Goal: Transaction & Acquisition: Purchase product/service

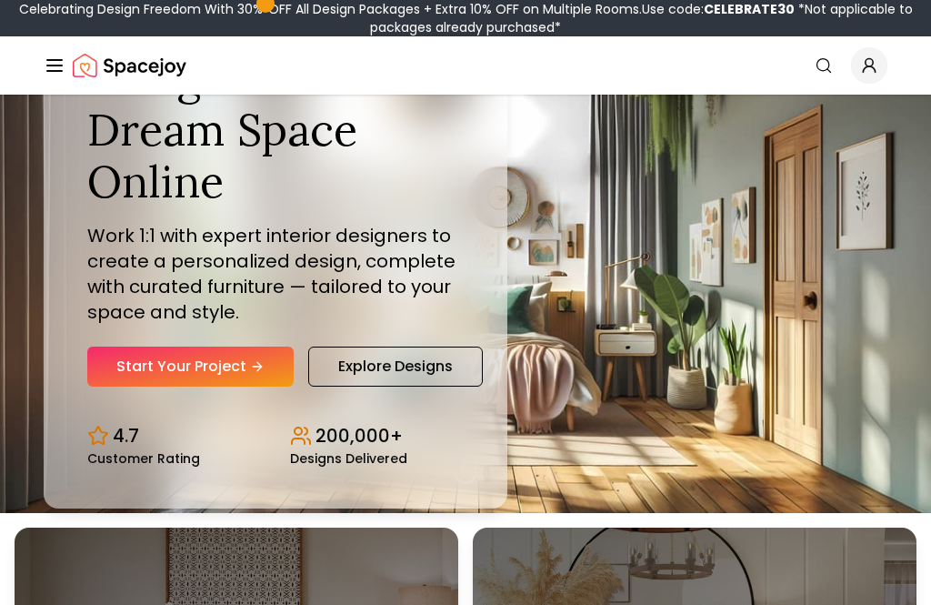
click at [281, 386] on link "Start Your Project" at bounding box center [190, 366] width 206 height 40
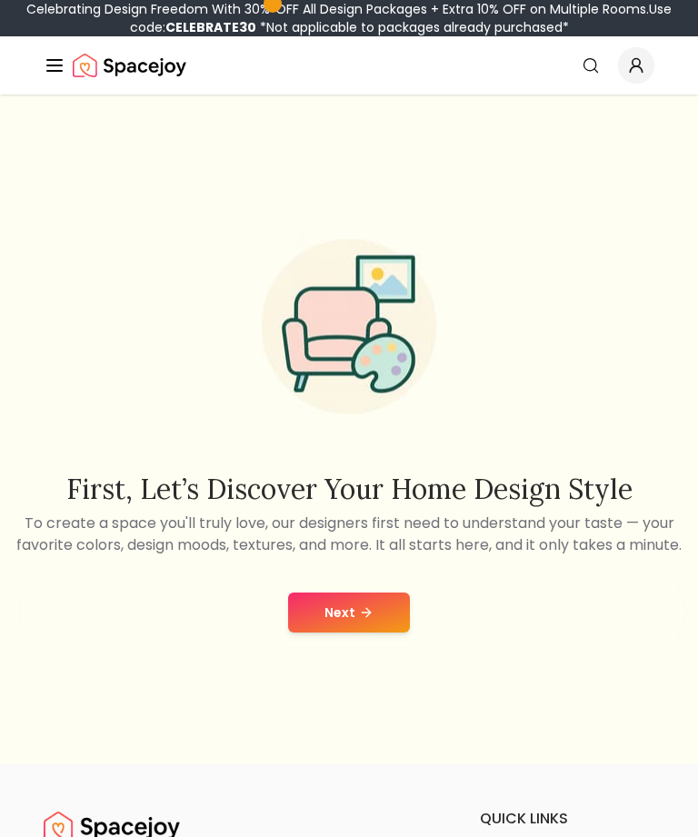
click at [387, 633] on button "Next" at bounding box center [349, 613] width 122 height 40
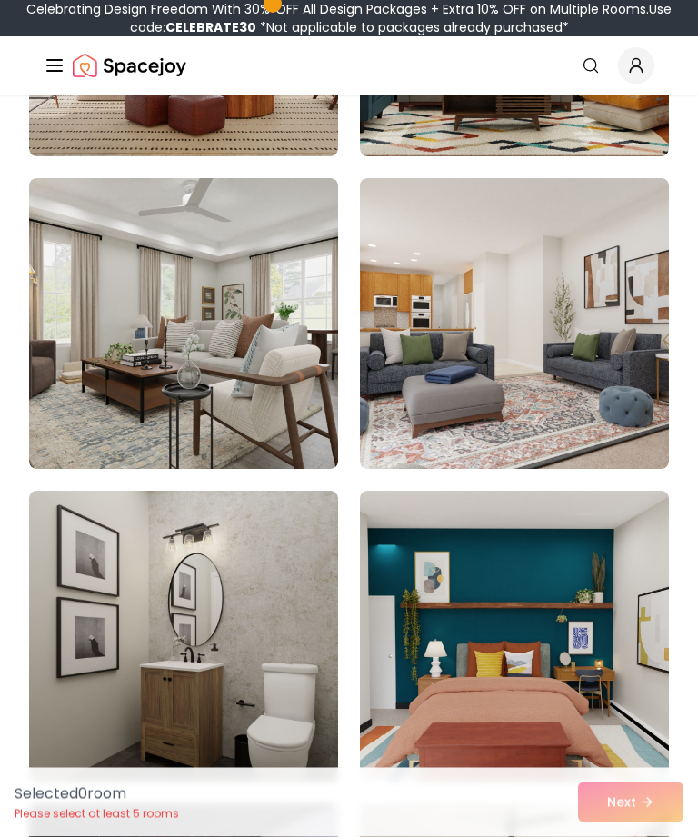
scroll to position [5474, 0]
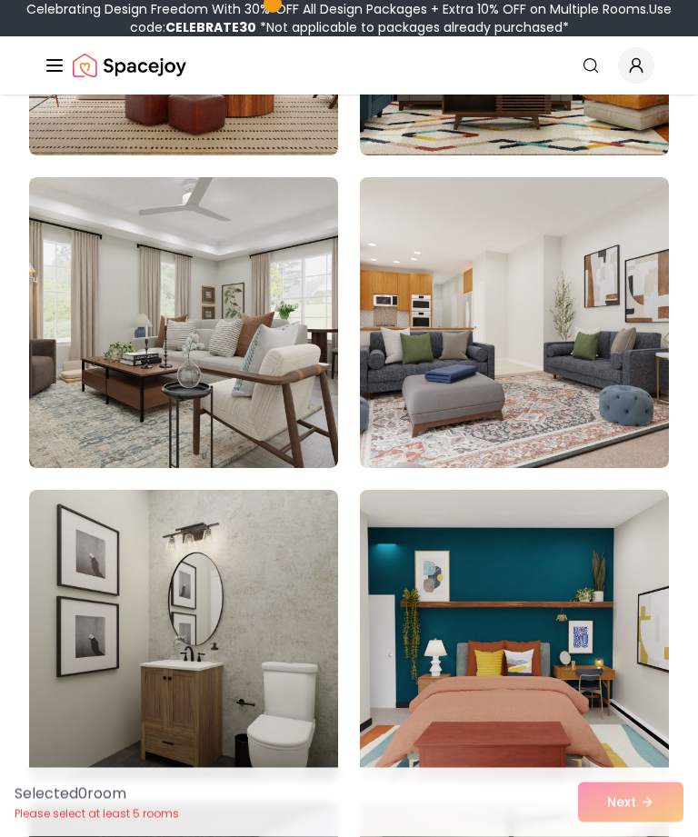
click at [64, 406] on img at bounding box center [183, 323] width 309 height 291
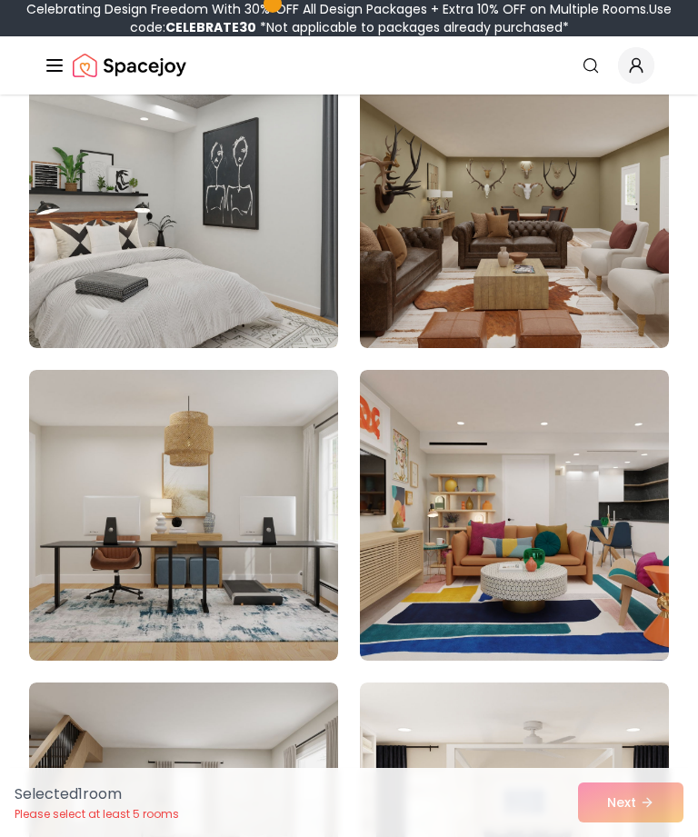
scroll to position [0, 0]
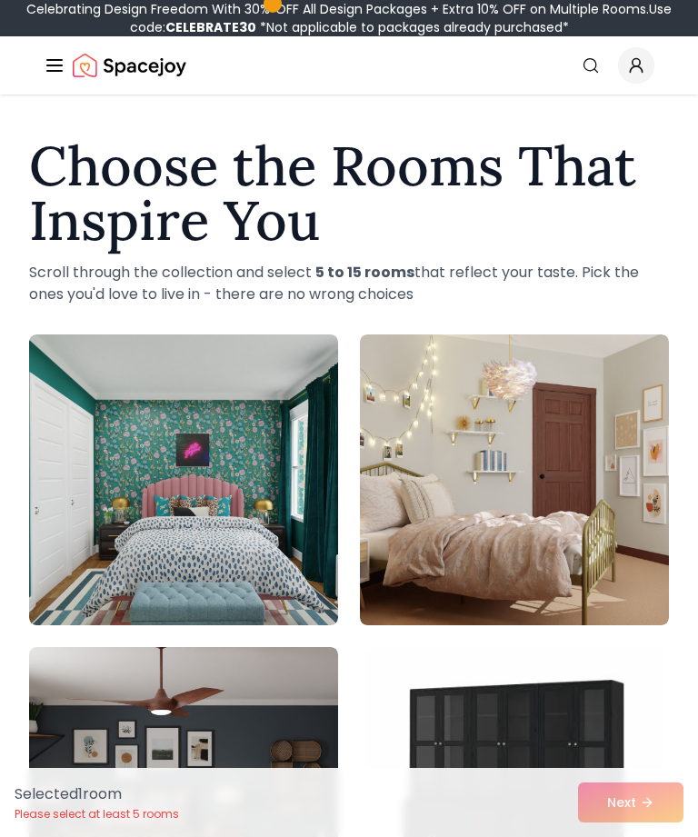
click at [572, 65] on link "Search" at bounding box center [591, 65] width 40 height 33
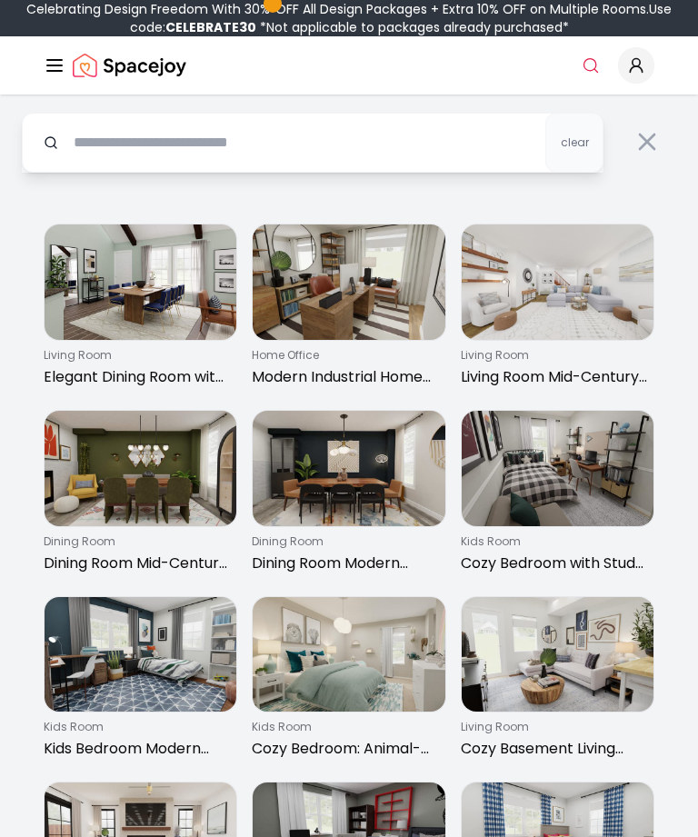
click at [516, 149] on input "text" at bounding box center [313, 143] width 582 height 60
type input "**********"
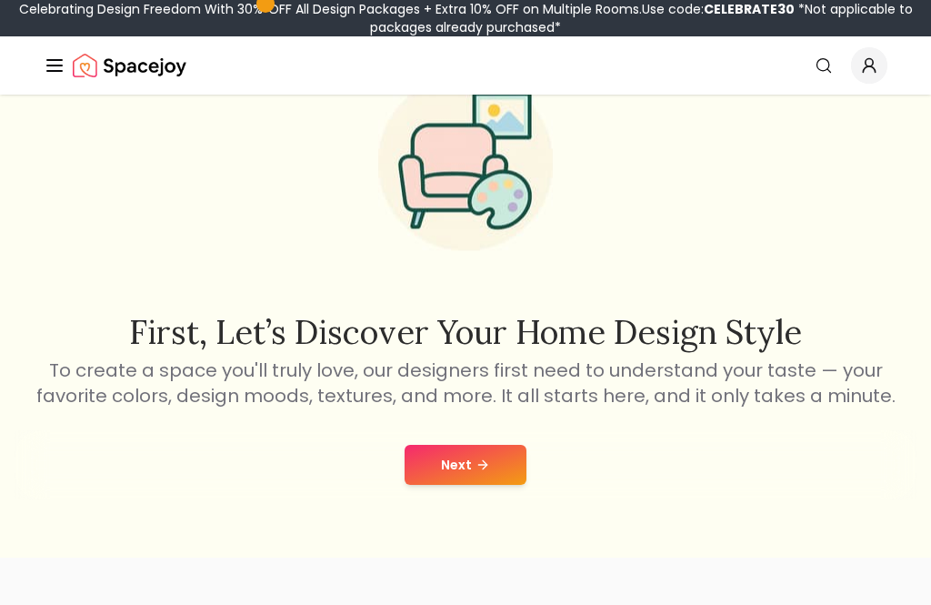
scroll to position [111, 0]
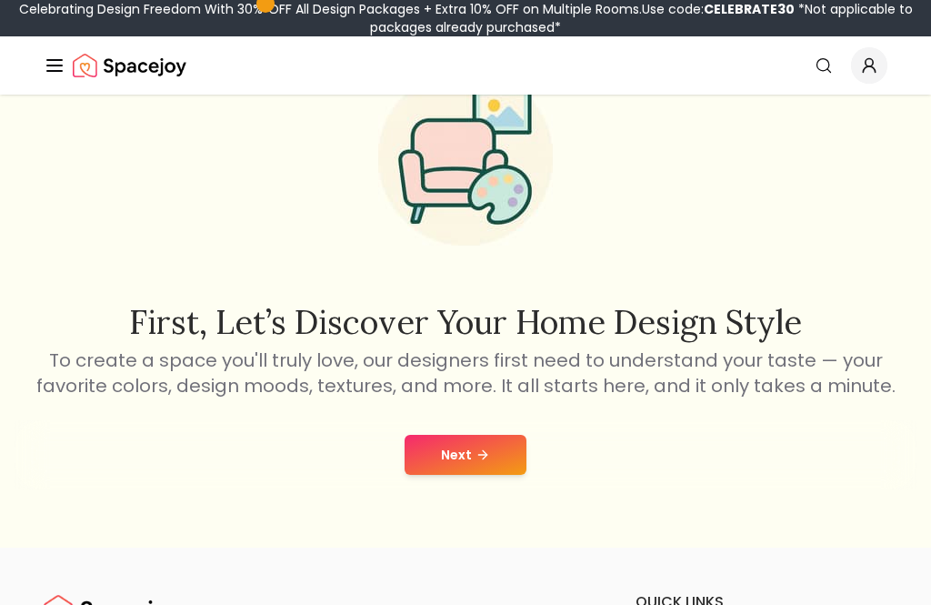
click at [488, 456] on icon at bounding box center [483, 454] width 15 height 15
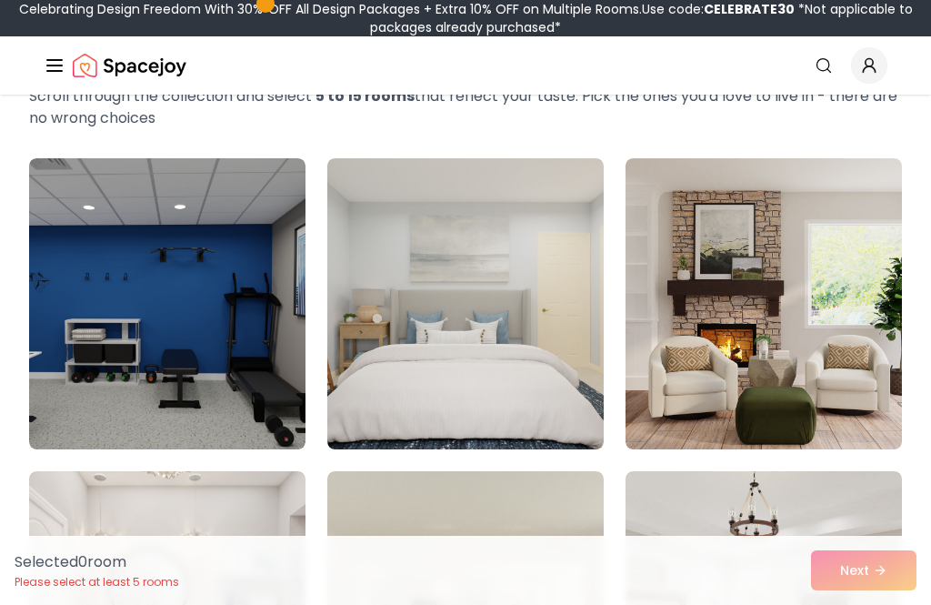
click at [795, 222] on img at bounding box center [764, 303] width 276 height 291
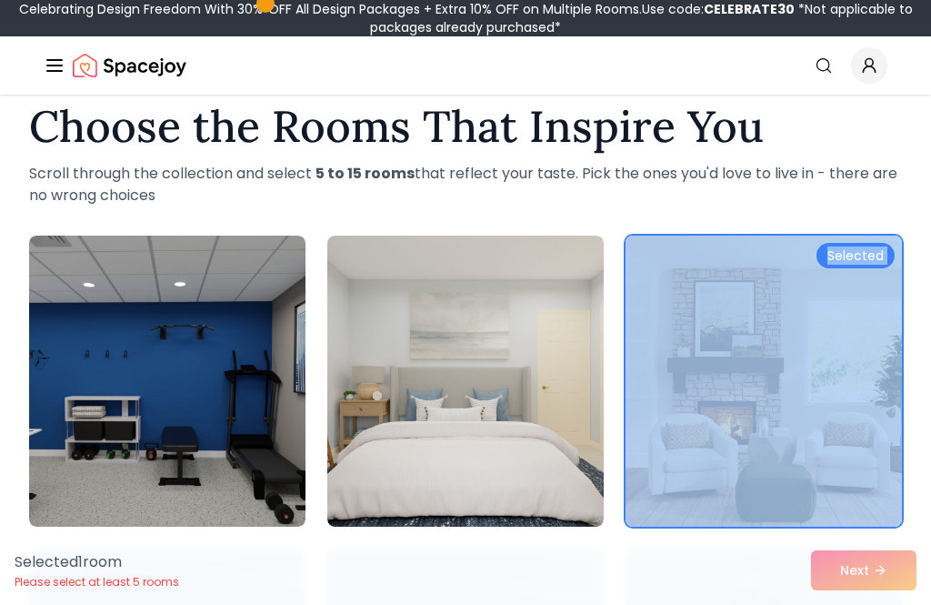
scroll to position [25, 0]
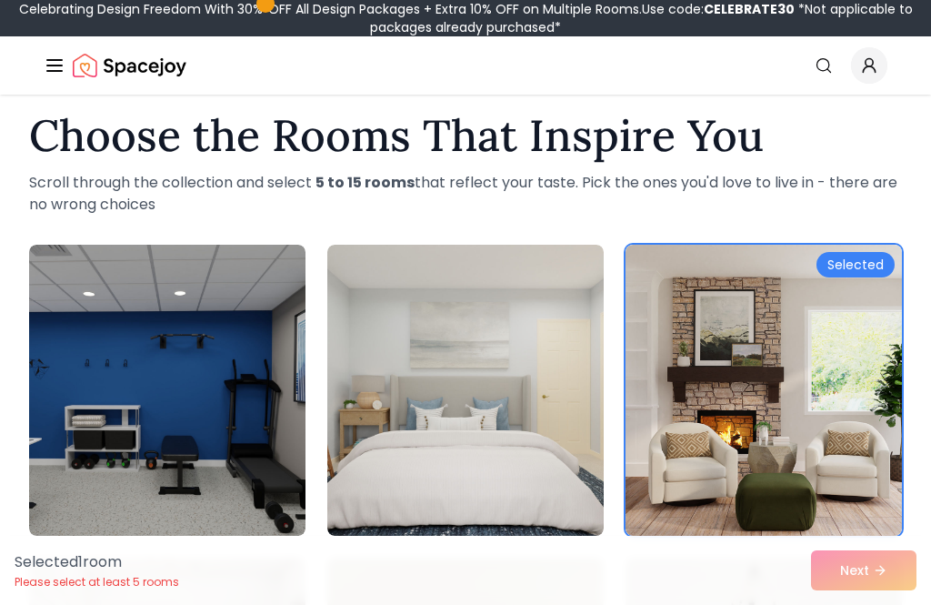
click at [768, 287] on img at bounding box center [764, 390] width 276 height 291
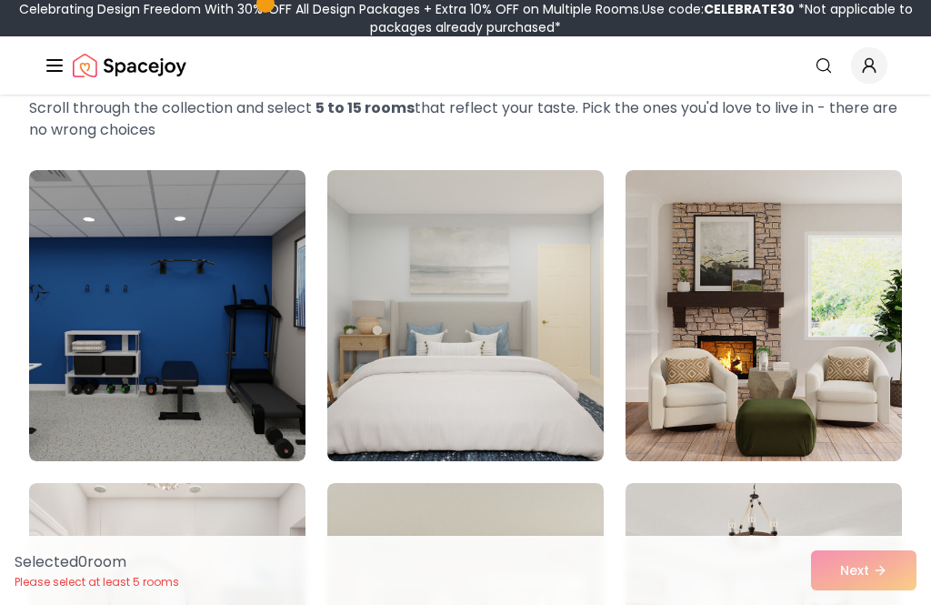
scroll to position [0, 0]
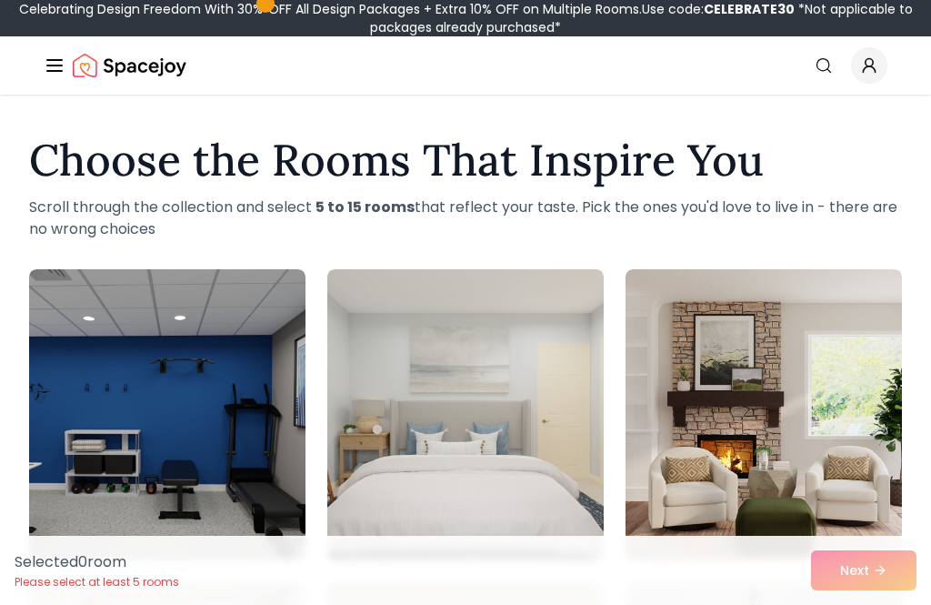
click at [762, 238] on p "Scroll through the collection and select 5 to 15 rooms that reflect your taste.…" at bounding box center [465, 218] width 873 height 44
click at [719, 285] on img at bounding box center [764, 414] width 276 height 291
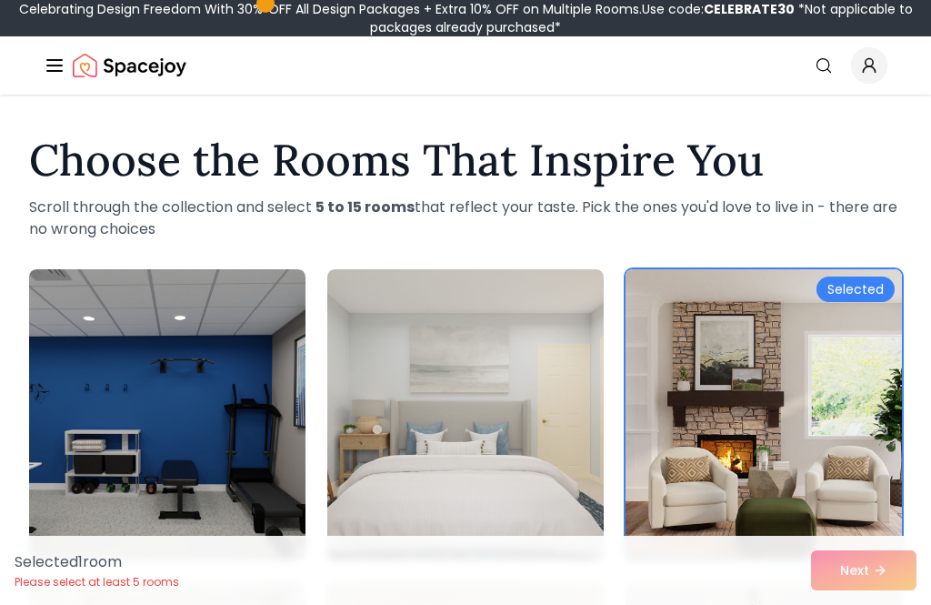
click at [772, 296] on img at bounding box center [764, 414] width 276 height 291
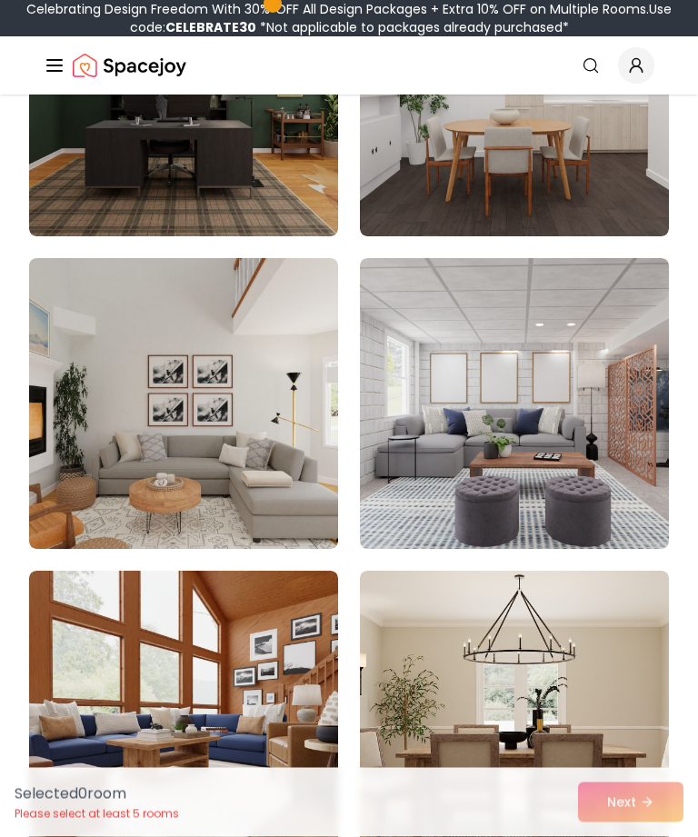
scroll to position [1632, 0]
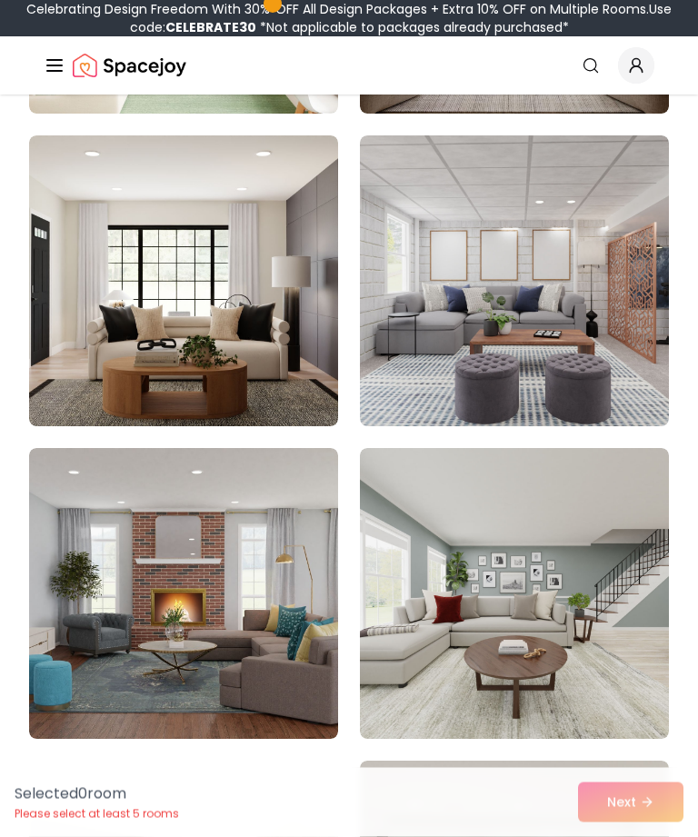
scroll to position [825, 0]
click at [292, 386] on img at bounding box center [183, 280] width 309 height 291
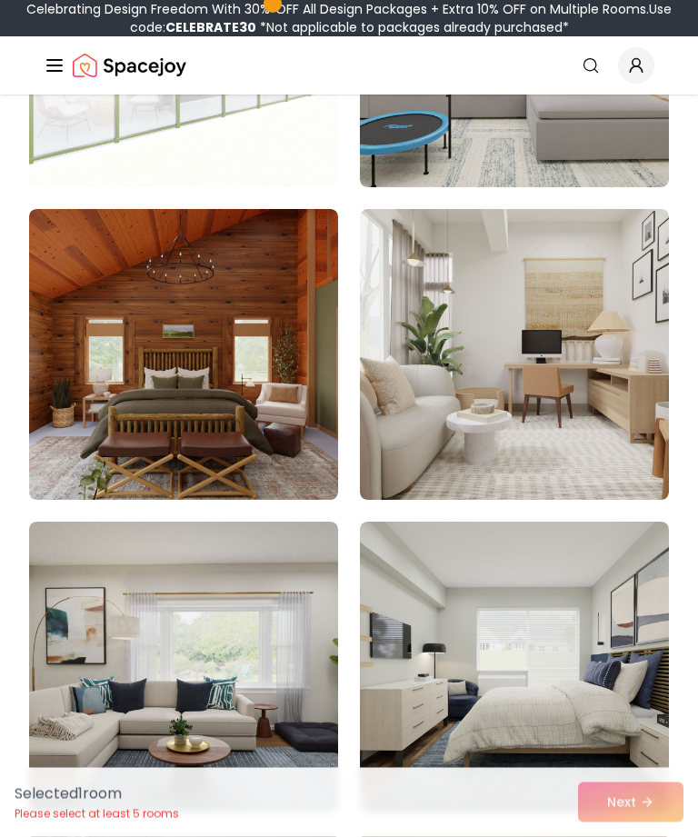
scroll to position [1708, 0]
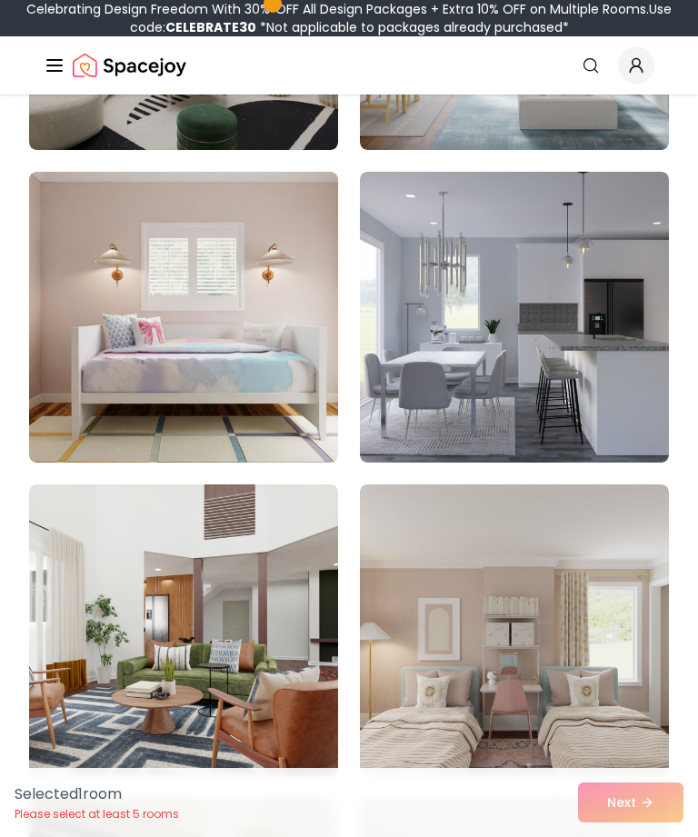
click at [608, 428] on img at bounding box center [514, 317] width 309 height 291
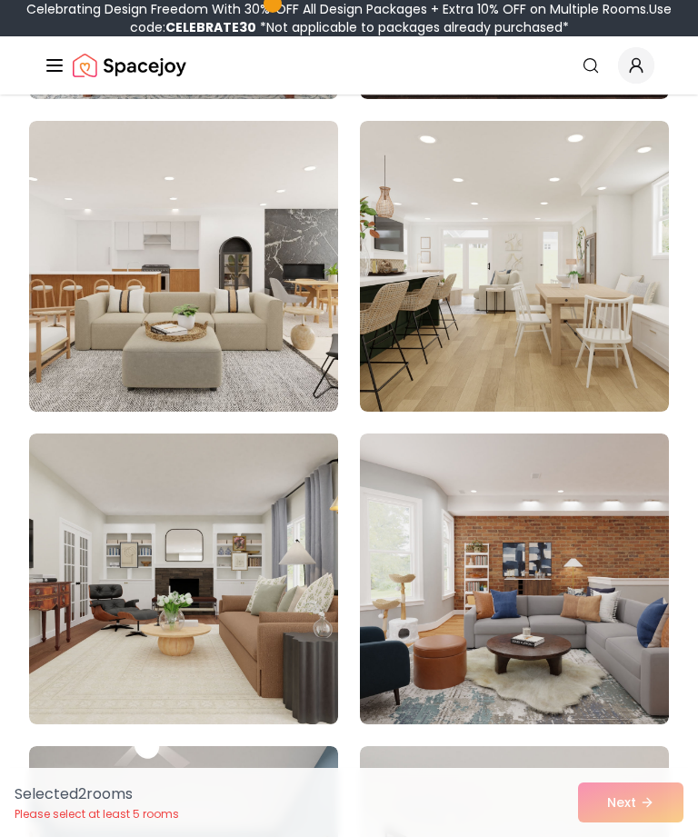
scroll to position [3966, 0]
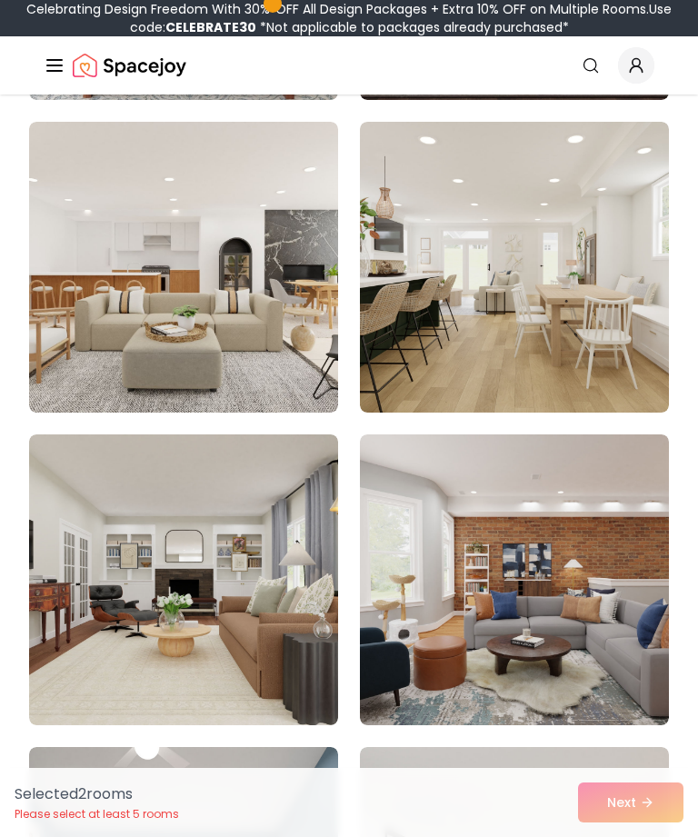
click at [662, 379] on img at bounding box center [514, 267] width 309 height 291
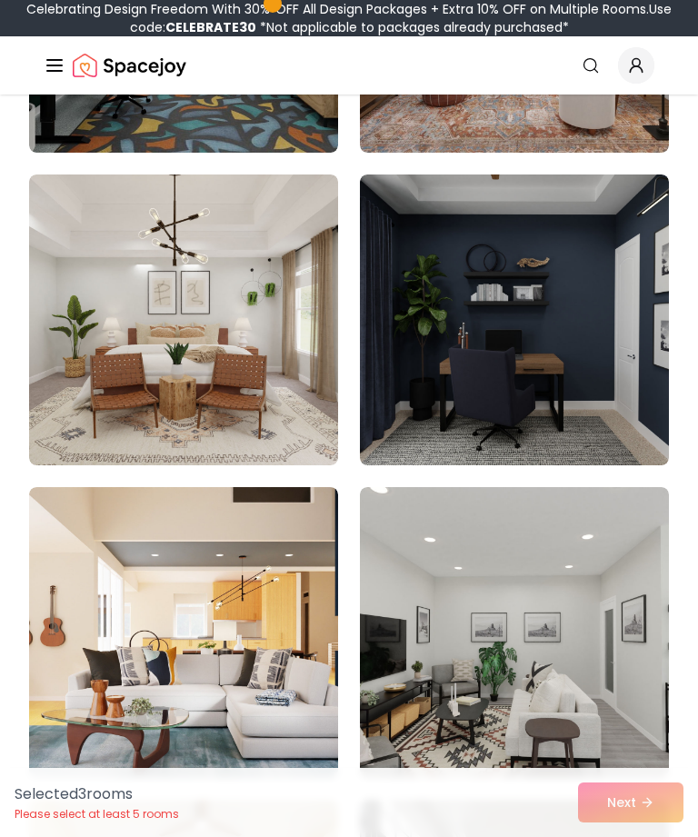
scroll to position [10168, 0]
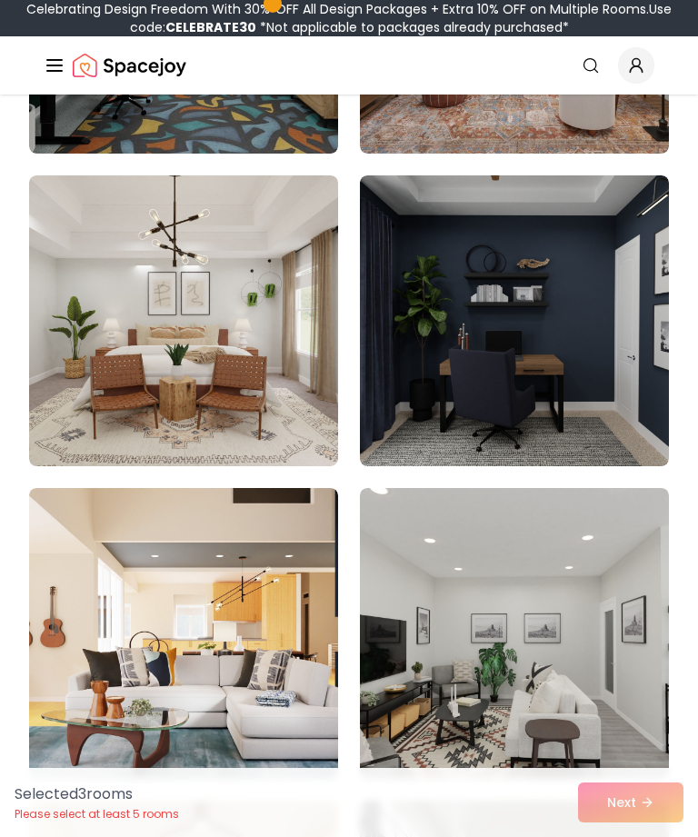
click at [274, 399] on img at bounding box center [183, 320] width 309 height 291
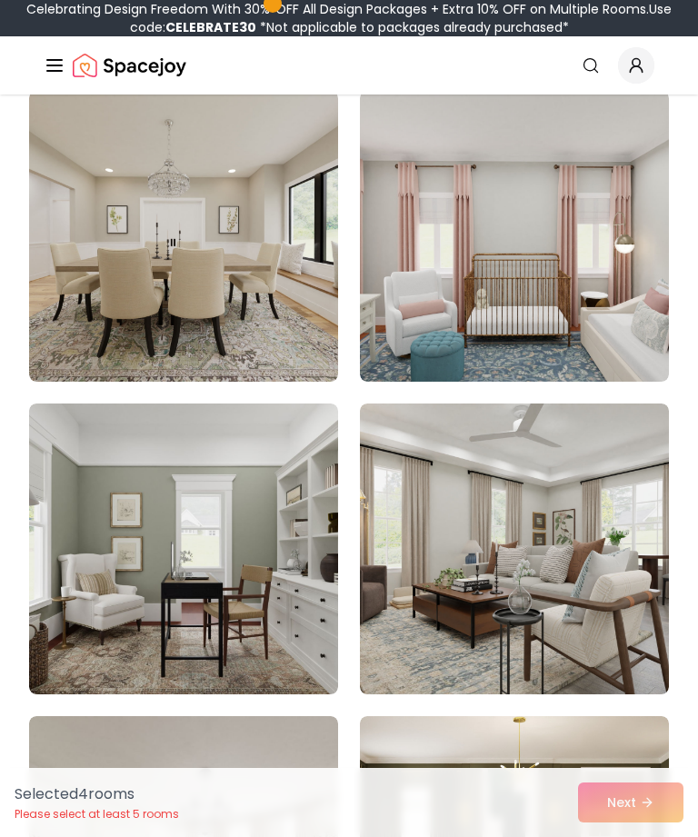
scroll to position [12023, 0]
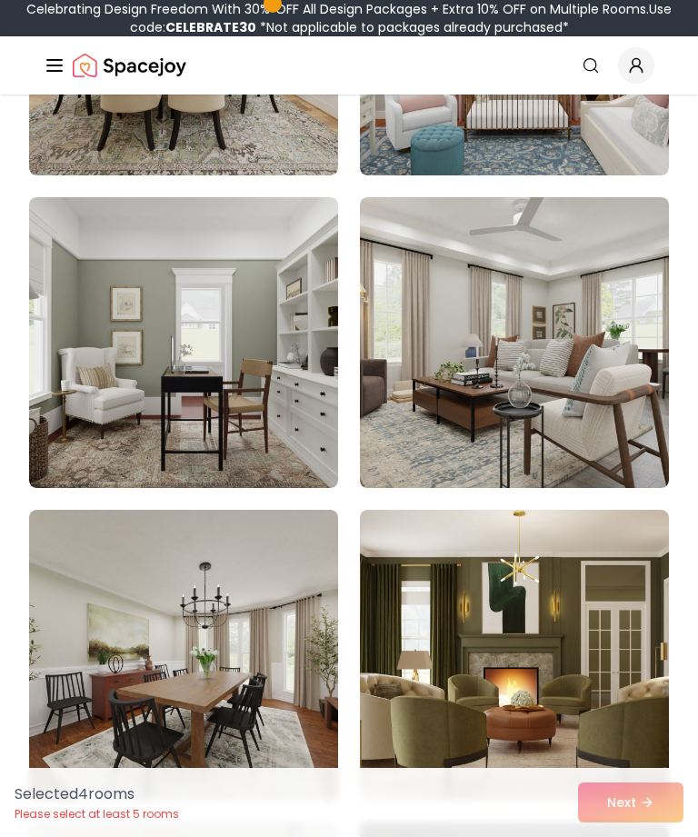
click at [614, 465] on img at bounding box center [514, 342] width 309 height 291
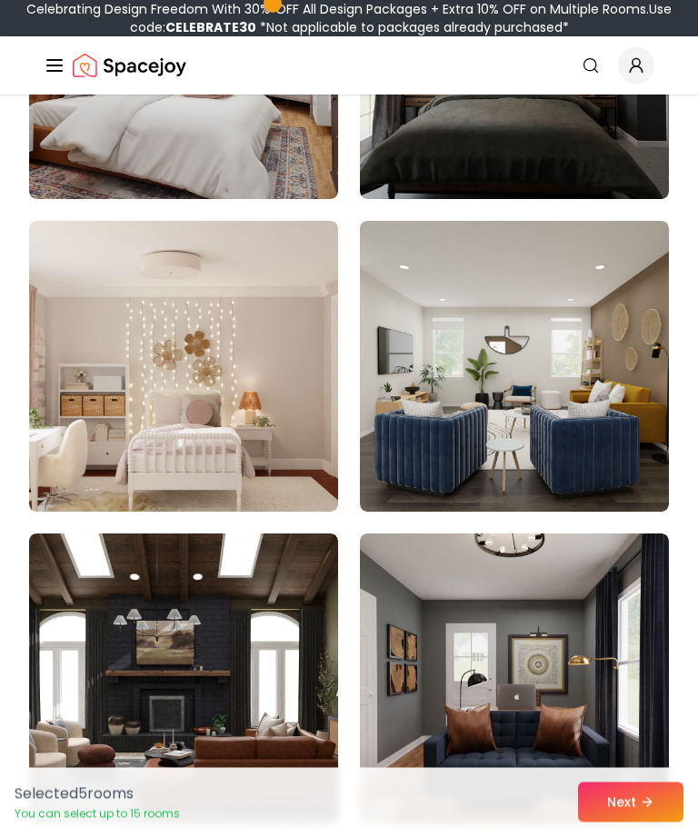
scroll to position [12938, 0]
click at [305, 467] on img at bounding box center [183, 366] width 309 height 291
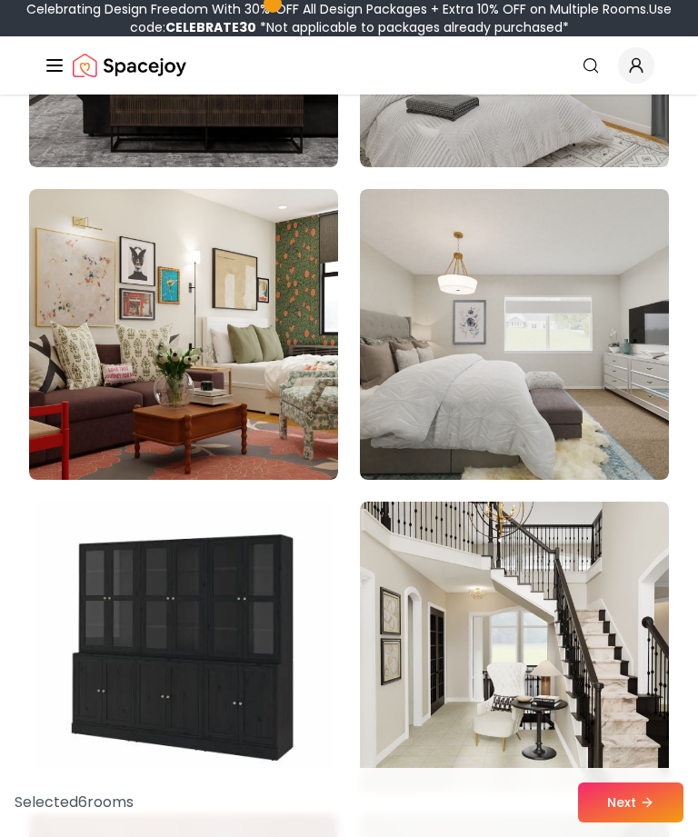
scroll to position [14845, 0]
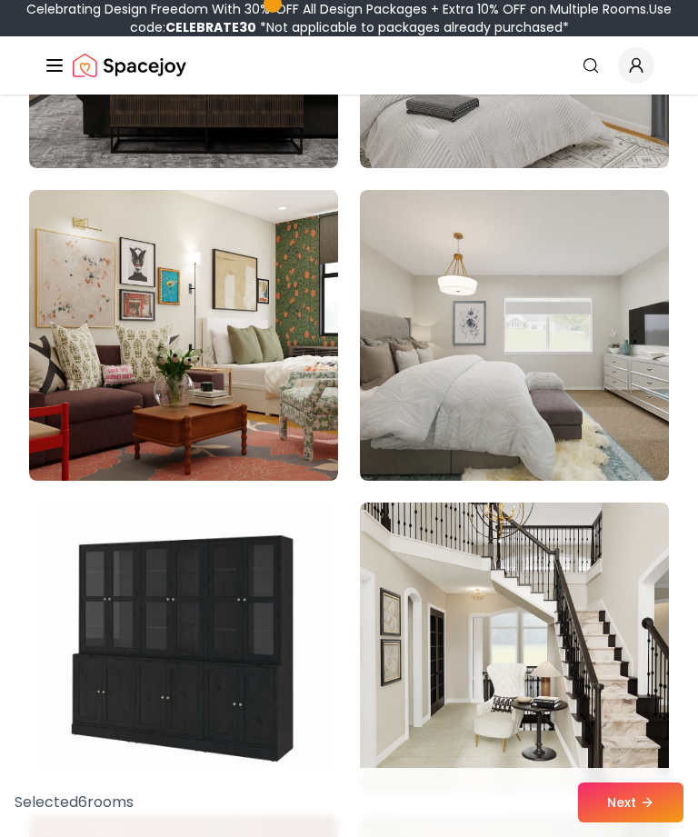
click at [635, 439] on img at bounding box center [514, 335] width 309 height 291
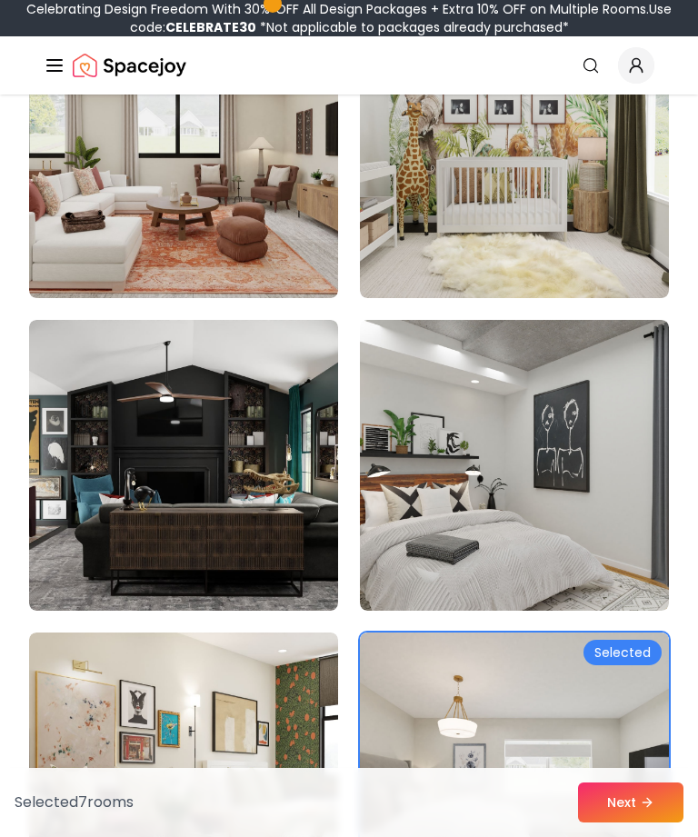
scroll to position [14402, 0]
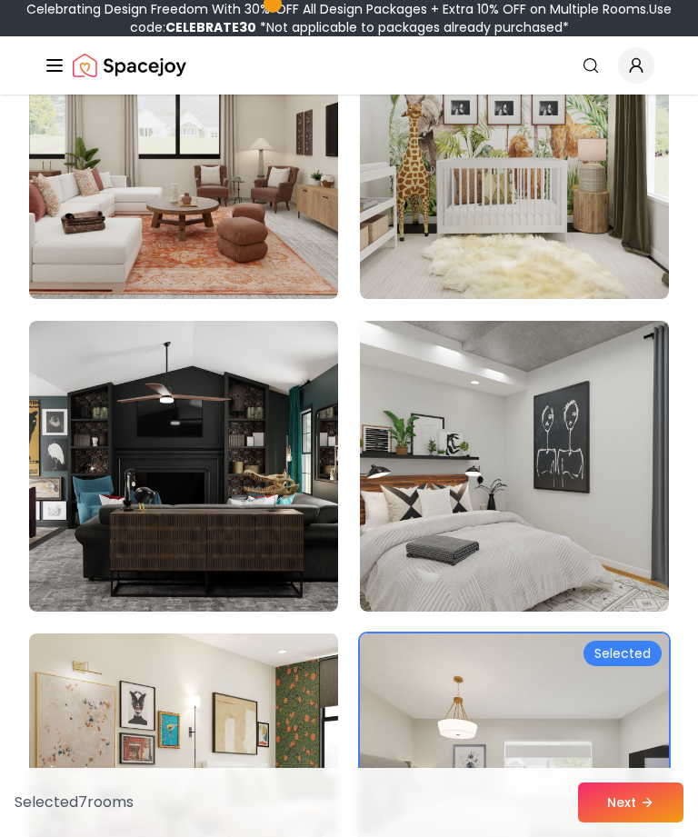
click at [607, 477] on img at bounding box center [514, 466] width 309 height 291
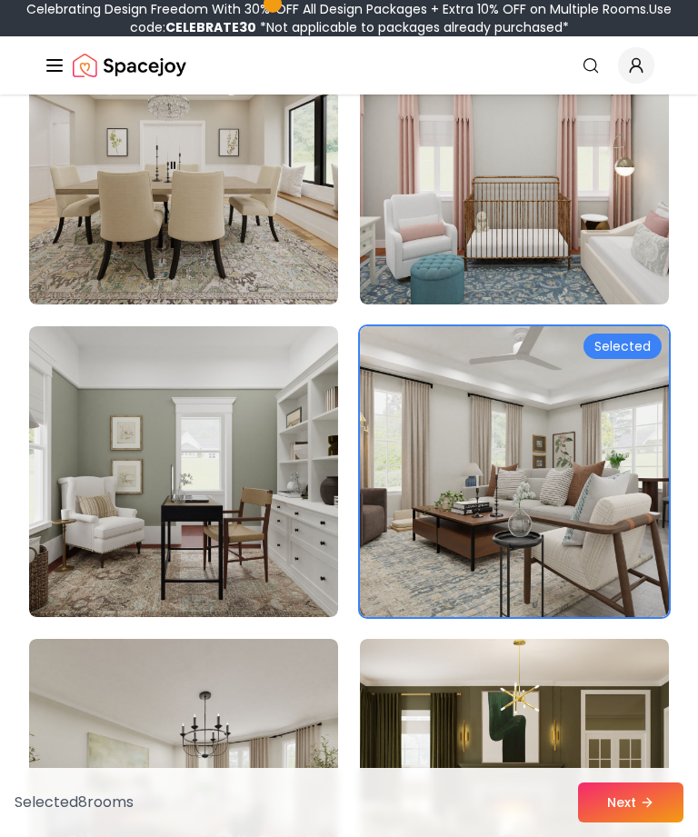
scroll to position [11715, 0]
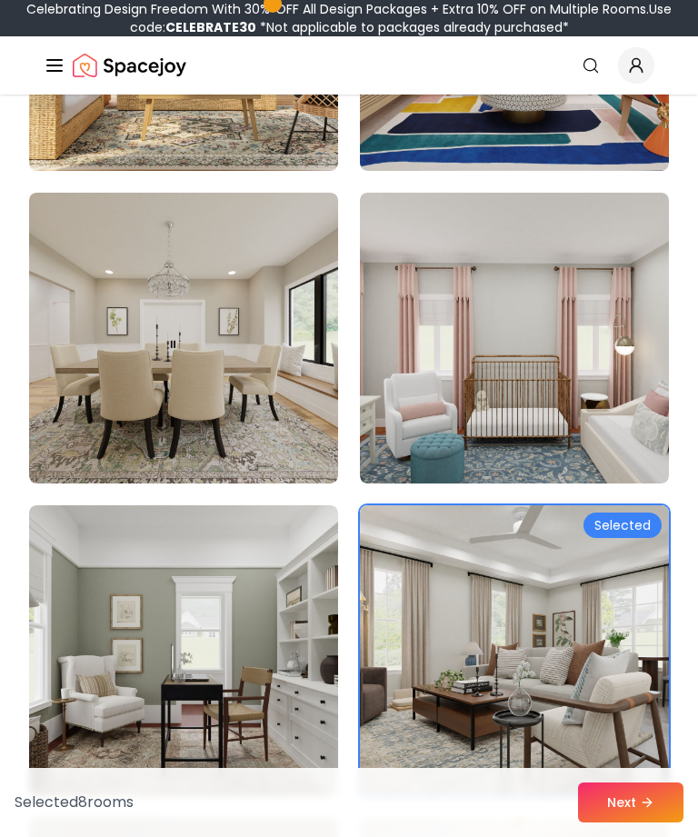
click at [296, 378] on img at bounding box center [183, 338] width 309 height 291
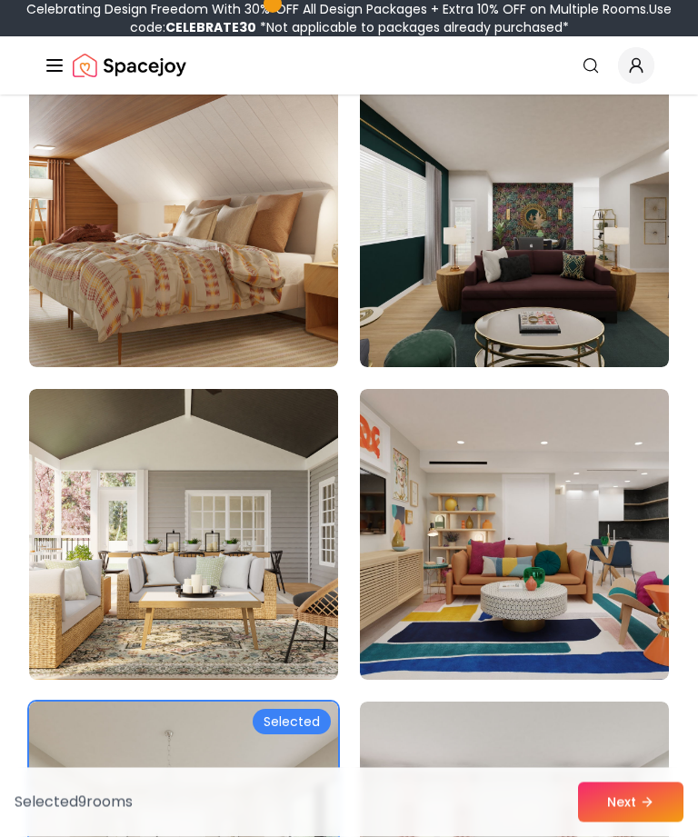
scroll to position [11184, 0]
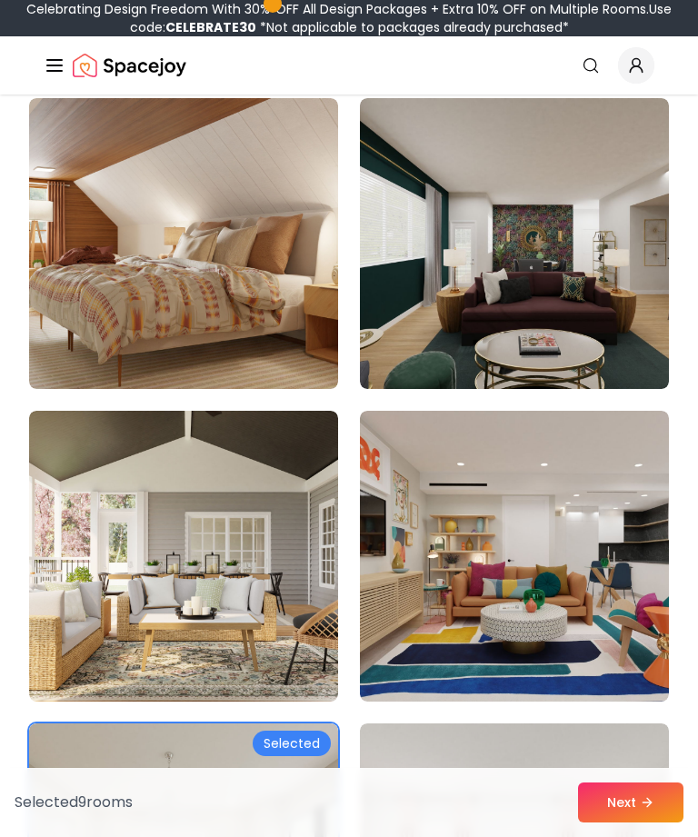
click at [641, 809] on button "Next" at bounding box center [630, 803] width 105 height 40
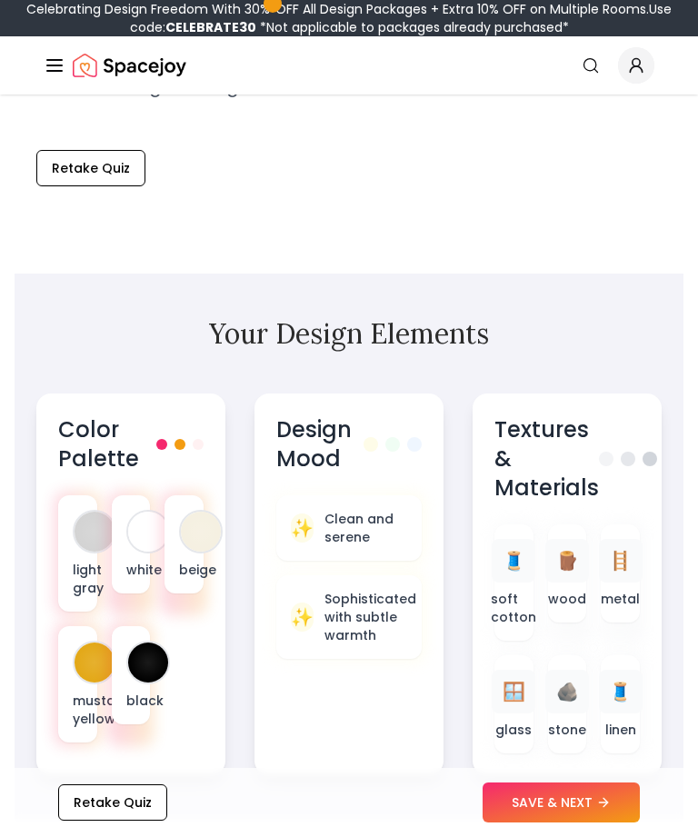
scroll to position [728, 0]
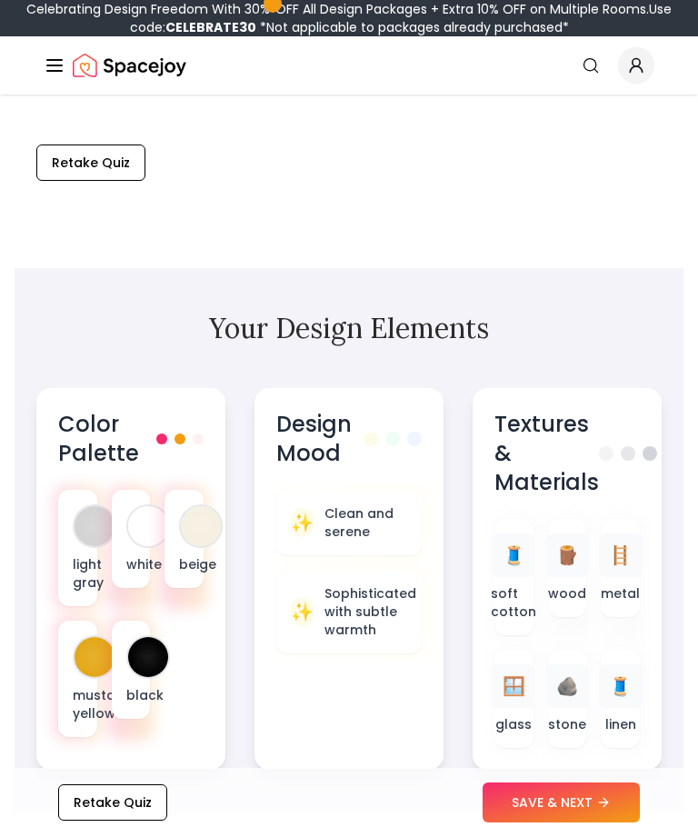
click at [217, 551] on div "Color Palette light gray white beige mustard yellow black" at bounding box center [130, 579] width 189 height 382
click at [189, 558] on p "beige" at bounding box center [184, 565] width 10 height 18
click at [130, 570] on p "white" at bounding box center [131, 565] width 10 height 18
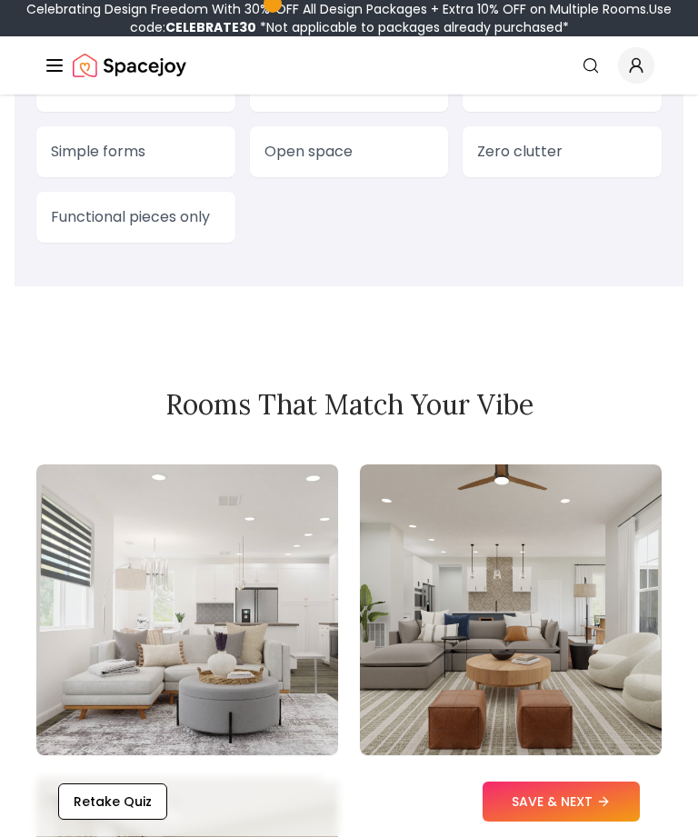
scroll to position [2303, 0]
click at [501, 837] on div "Retake Quiz SAVE & NEXT" at bounding box center [349, 802] width 669 height 69
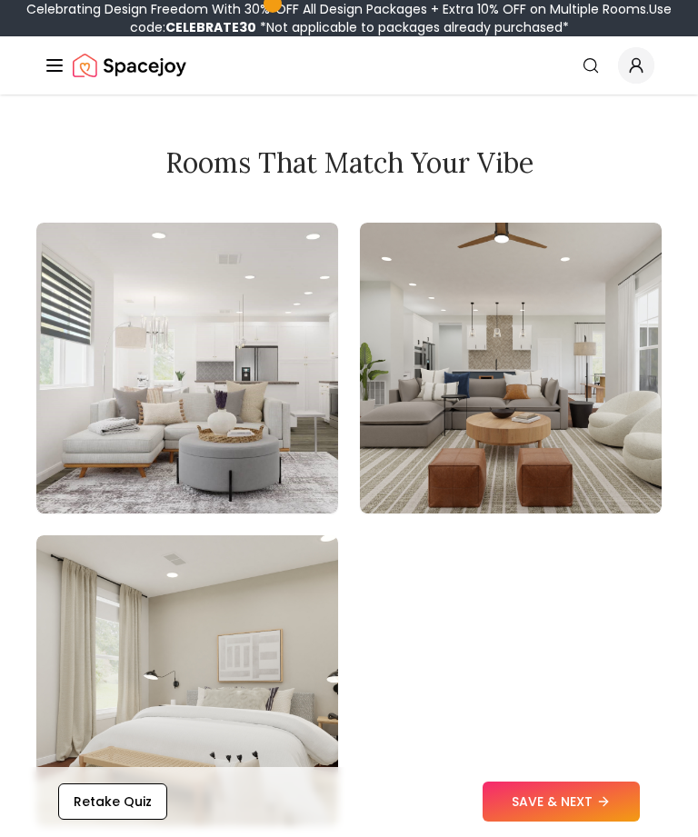
scroll to position [2542, 0]
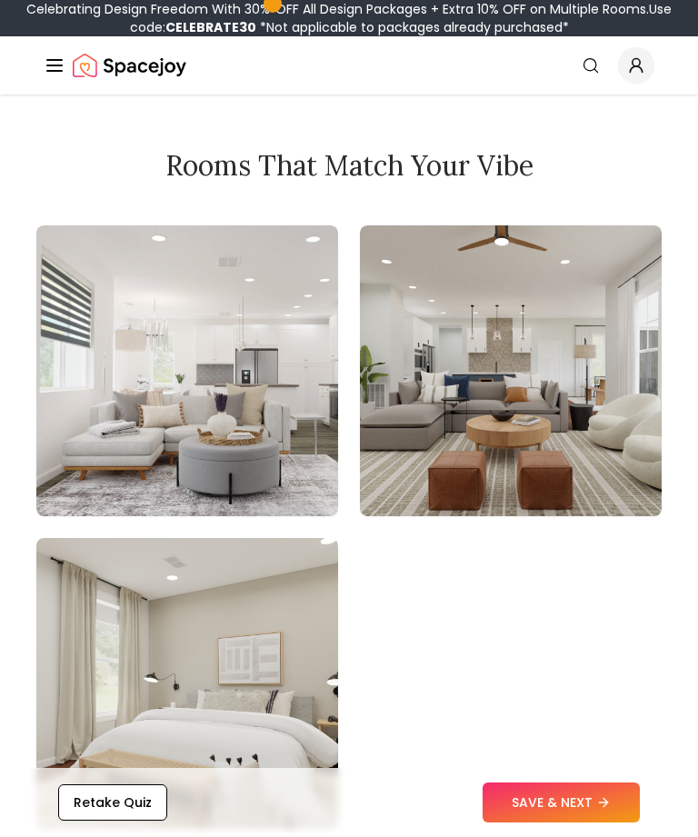
click at [541, 823] on button "SAVE & NEXT" at bounding box center [561, 803] width 157 height 40
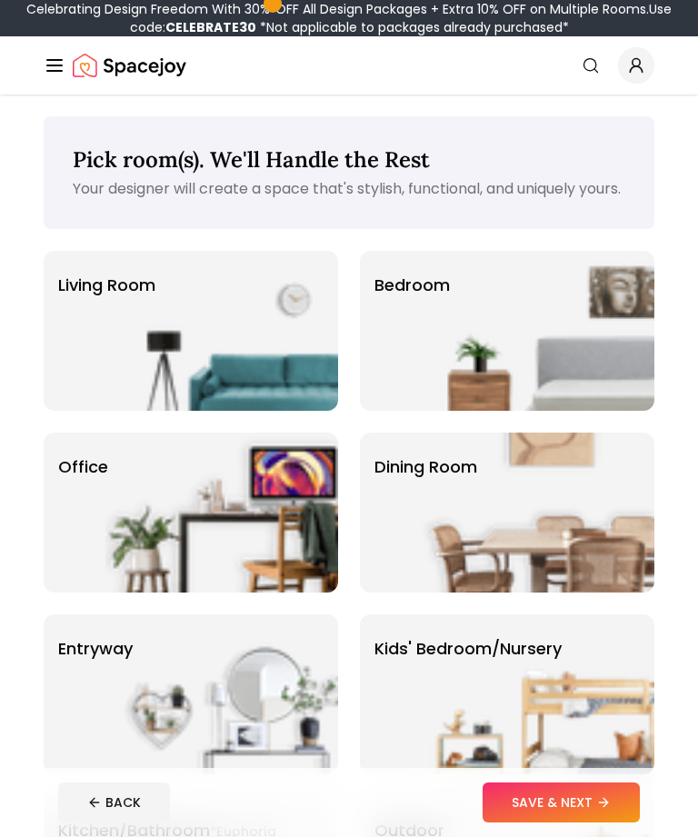
click at [241, 386] on img at bounding box center [221, 331] width 233 height 160
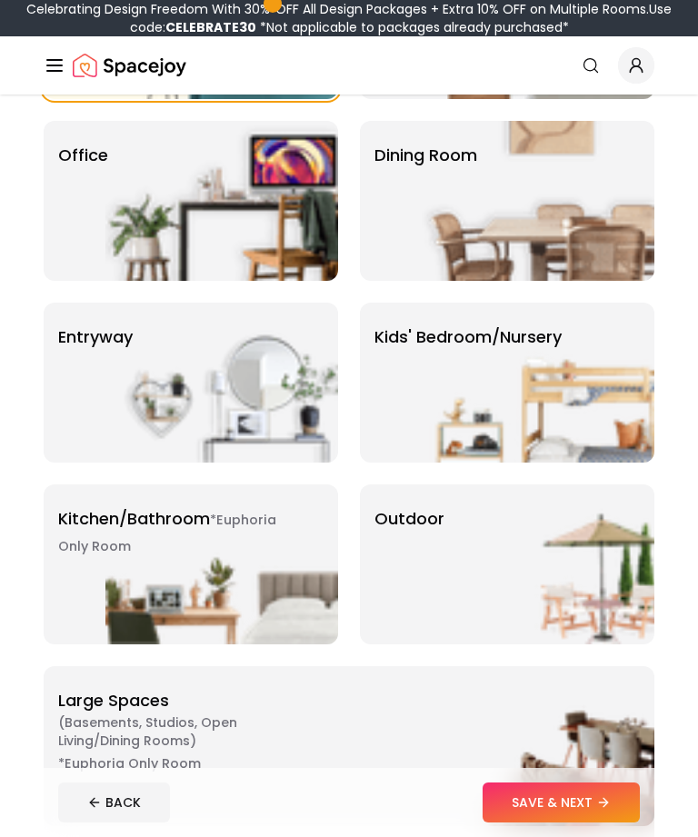
scroll to position [311, 0]
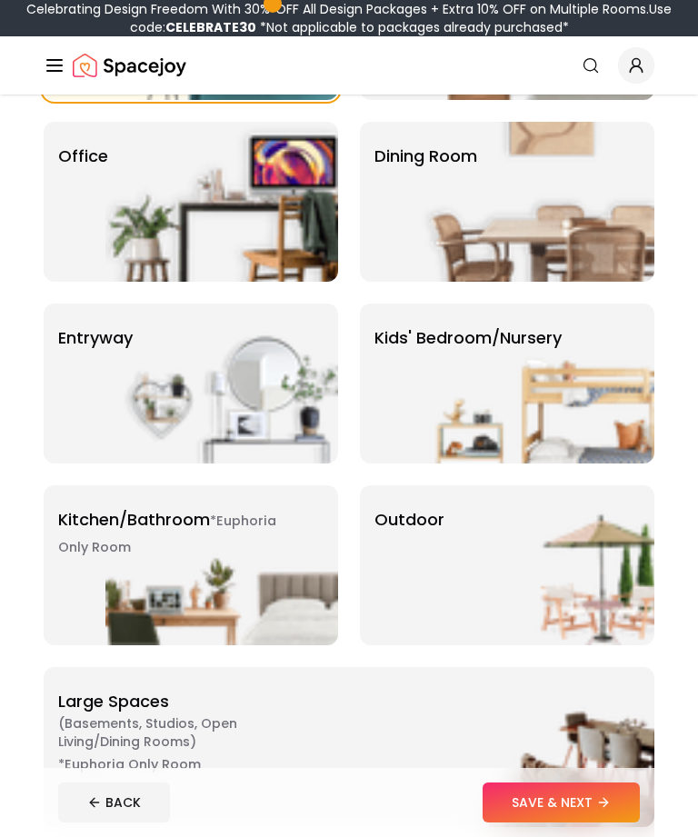
click at [617, 575] on img at bounding box center [538, 566] width 233 height 160
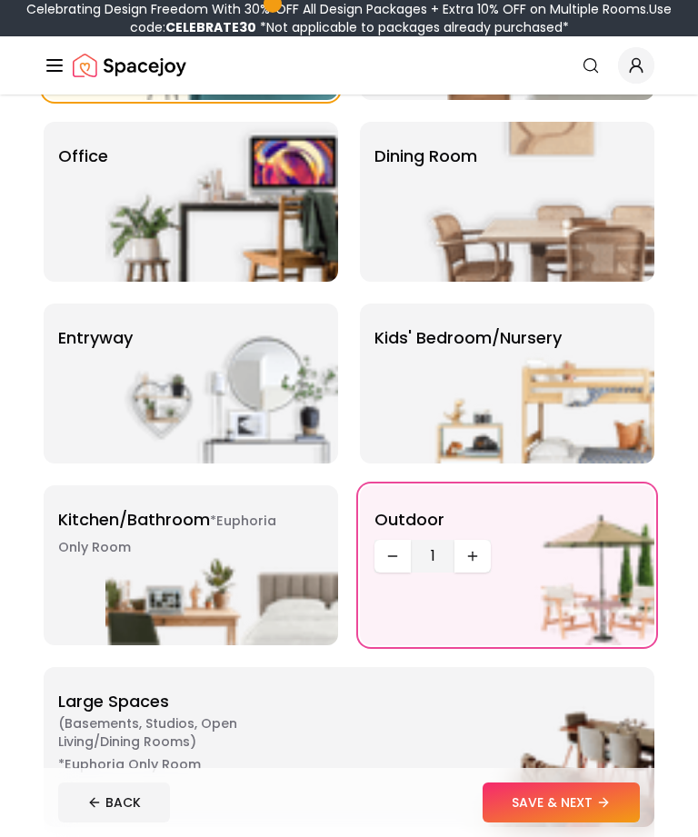
click at [296, 633] on img at bounding box center [221, 566] width 233 height 160
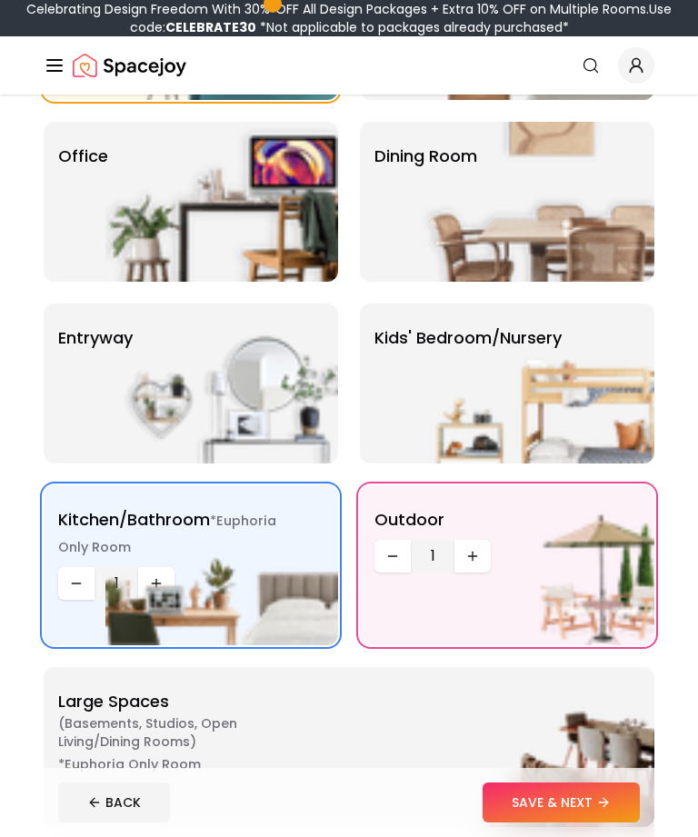
click at [298, 636] on img at bounding box center [221, 566] width 233 height 160
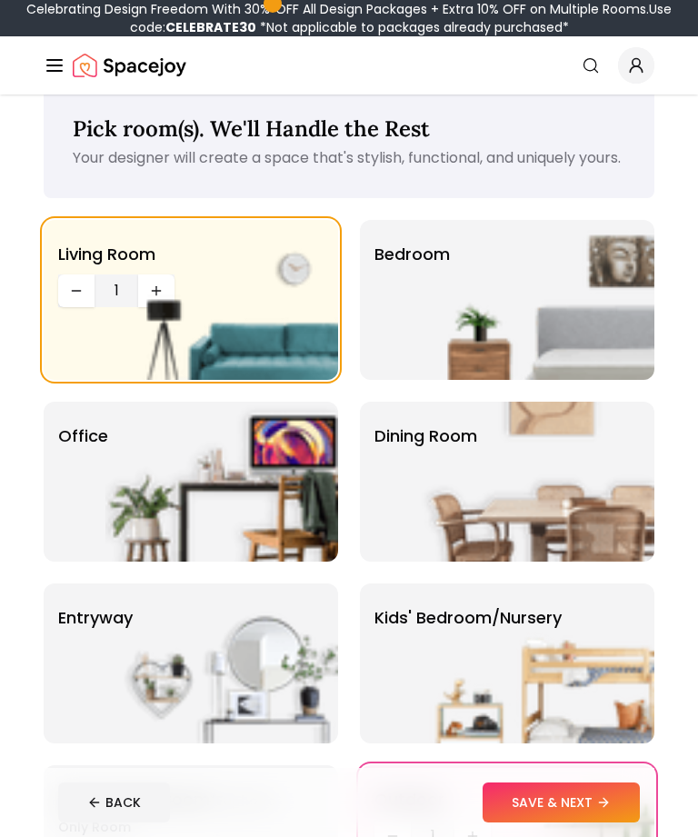
scroll to position [0, 0]
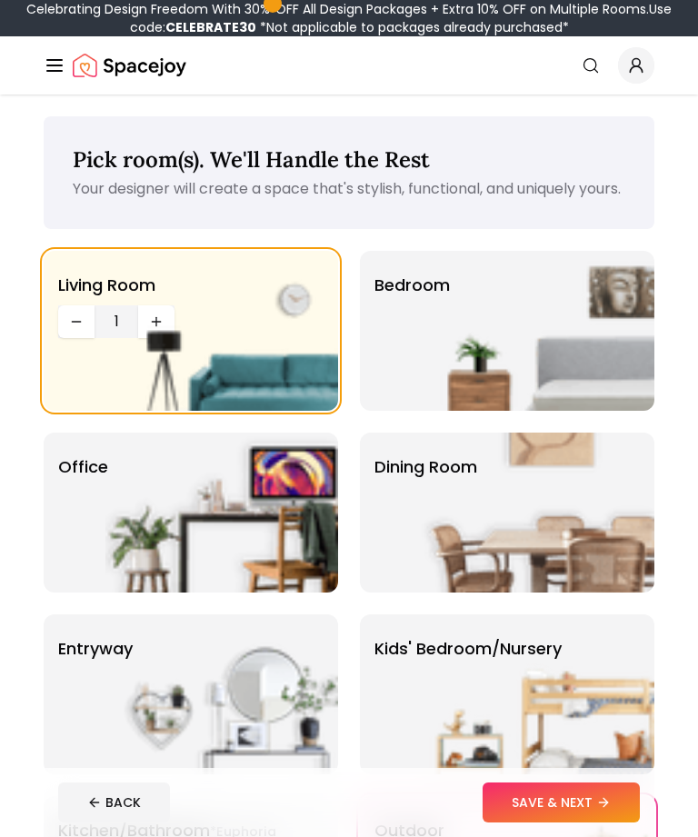
click at [392, 548] on div "Dining Room" at bounding box center [507, 513] width 295 height 160
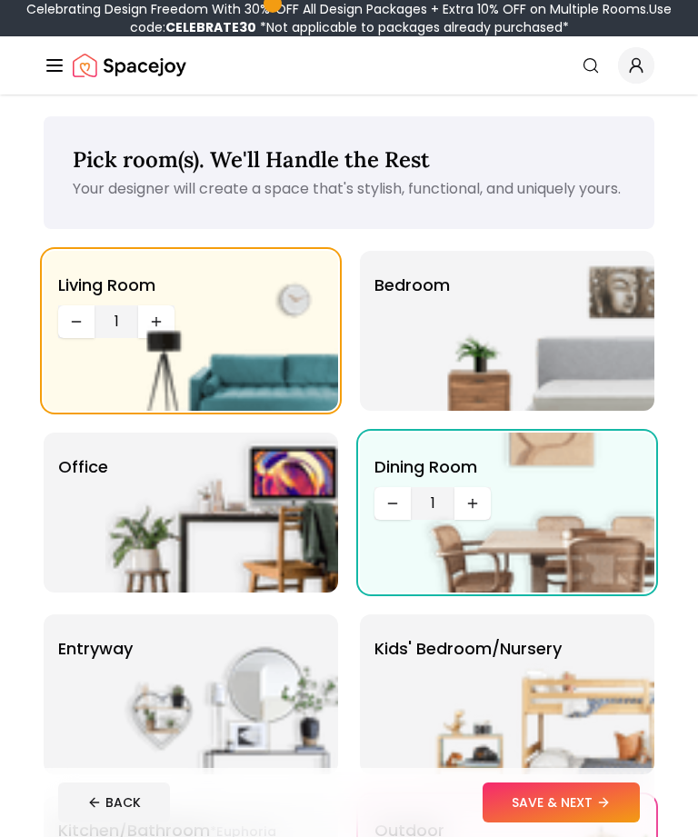
click at [548, 366] on img at bounding box center [538, 331] width 233 height 160
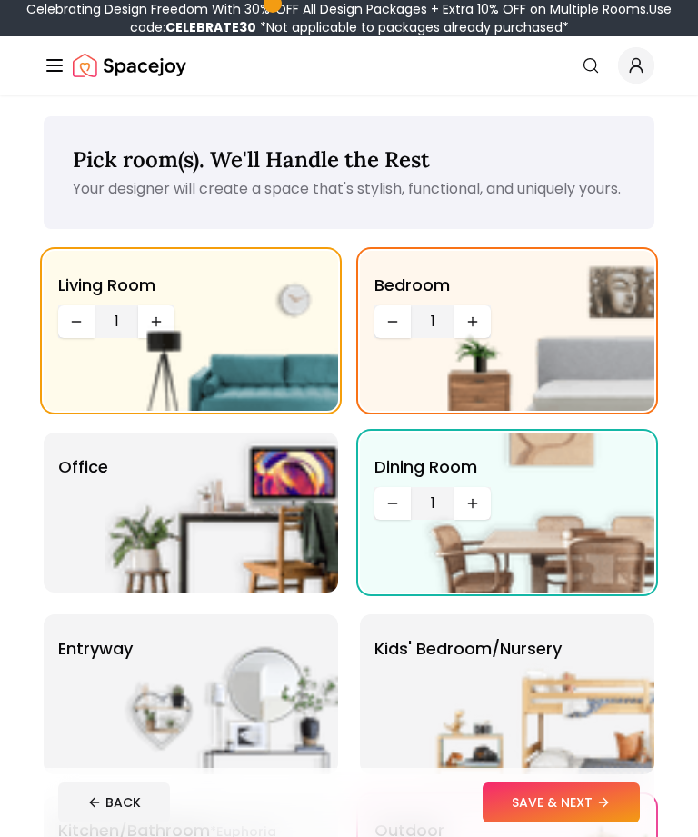
click at [479, 354] on img at bounding box center [538, 331] width 233 height 160
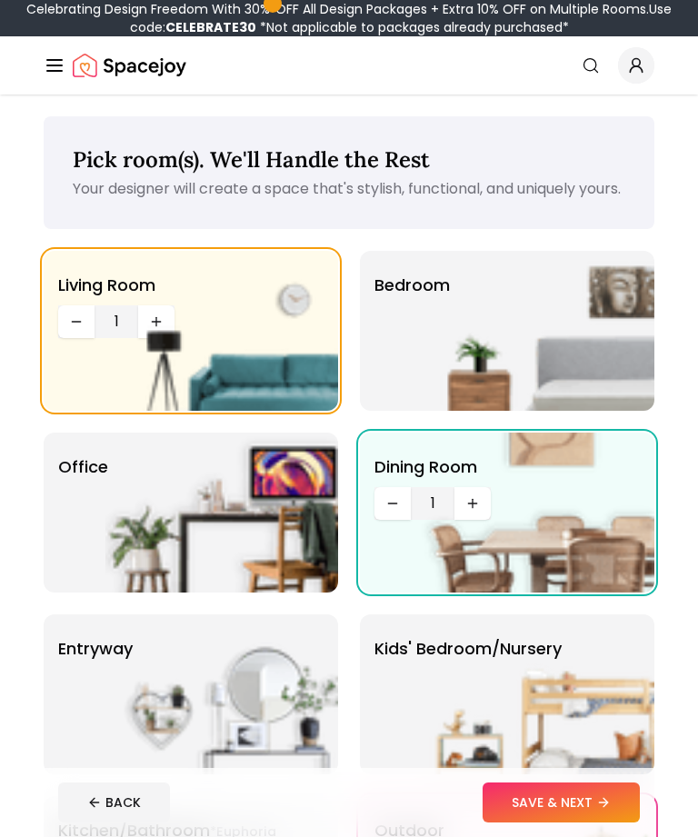
click at [536, 381] on img at bounding box center [538, 331] width 233 height 160
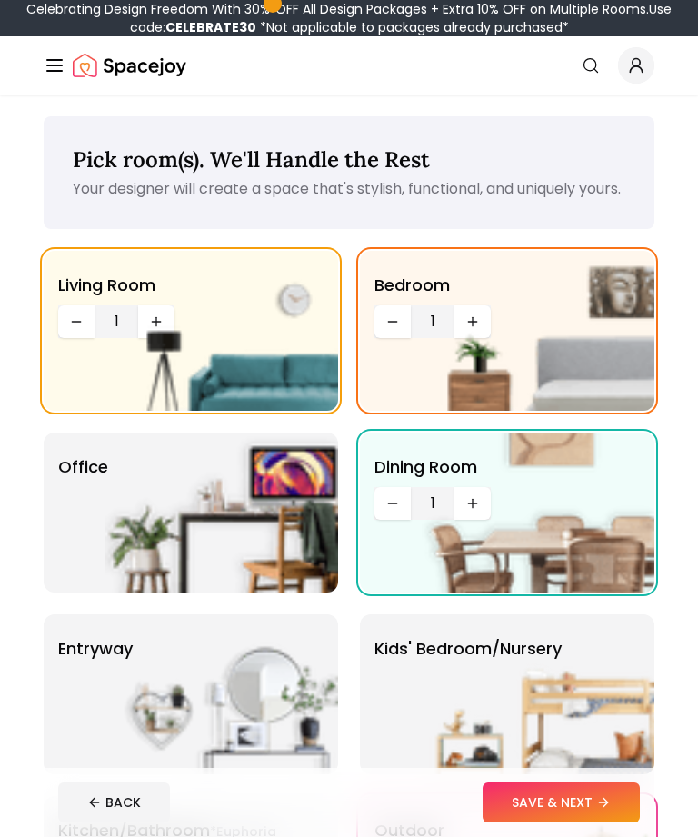
click at [452, 340] on img at bounding box center [538, 331] width 233 height 160
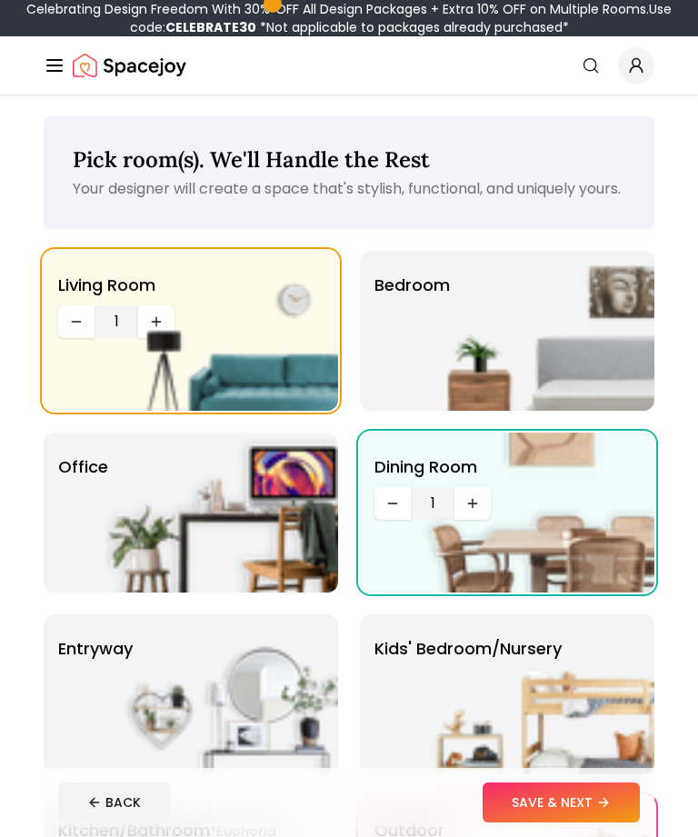
click at [528, 364] on img at bounding box center [538, 331] width 233 height 160
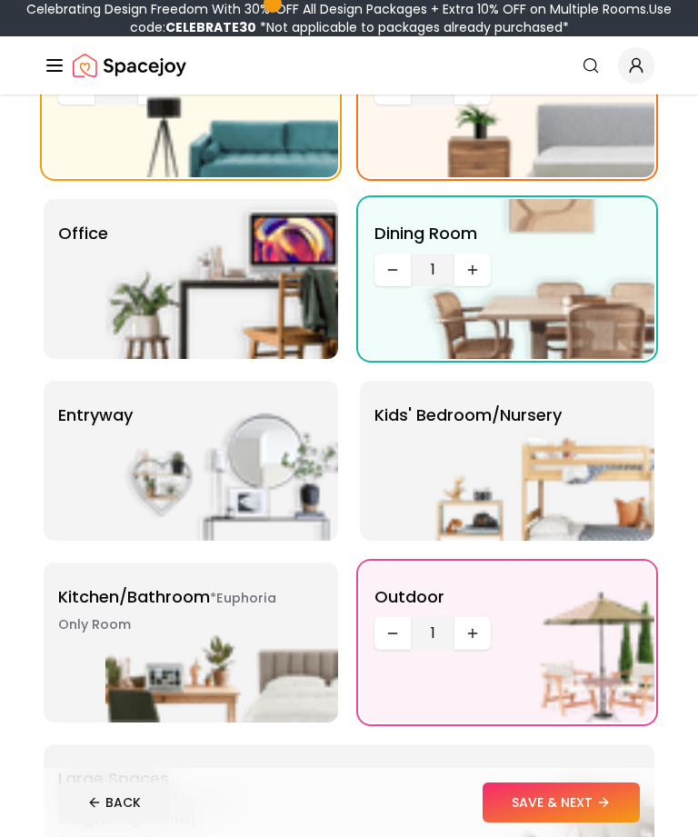
scroll to position [241, 0]
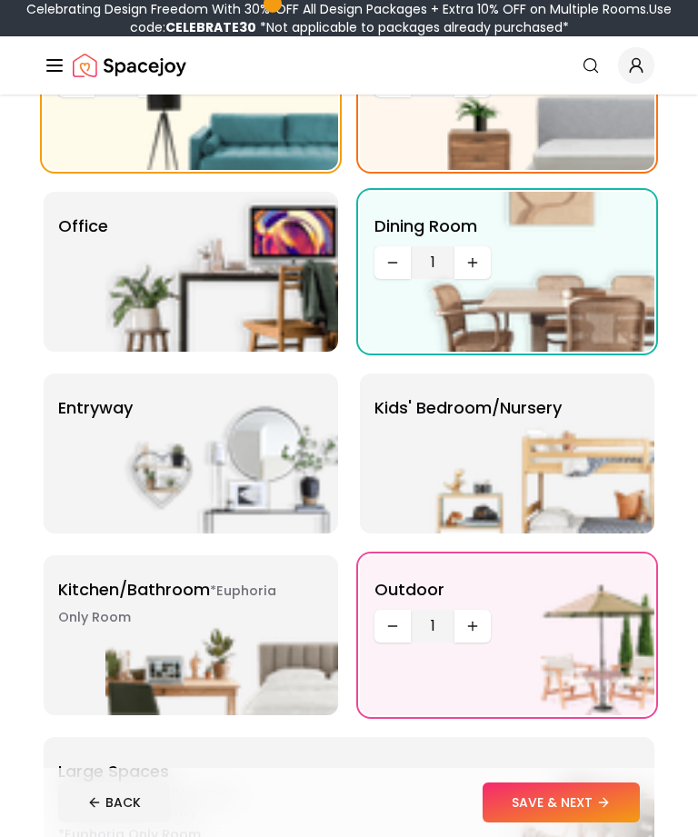
click at [269, 484] on img at bounding box center [221, 454] width 233 height 160
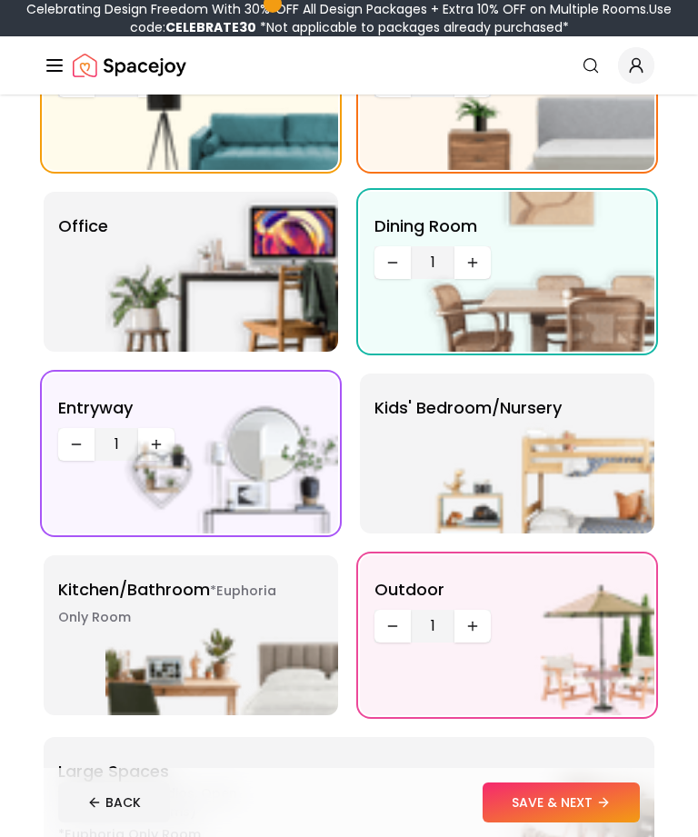
click at [150, 486] on img at bounding box center [221, 454] width 233 height 160
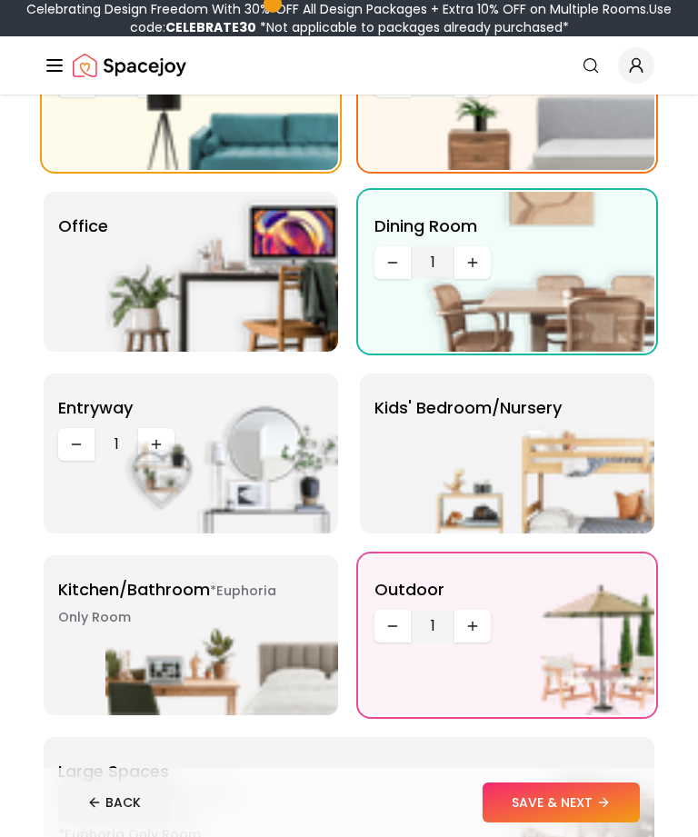
click at [164, 465] on img at bounding box center [221, 454] width 233 height 160
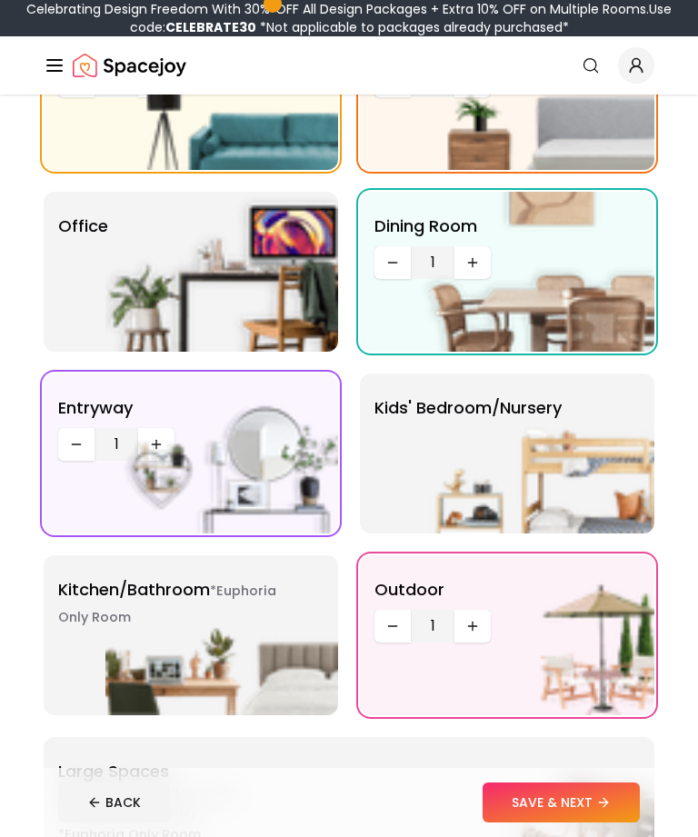
click at [154, 466] on img at bounding box center [221, 454] width 233 height 160
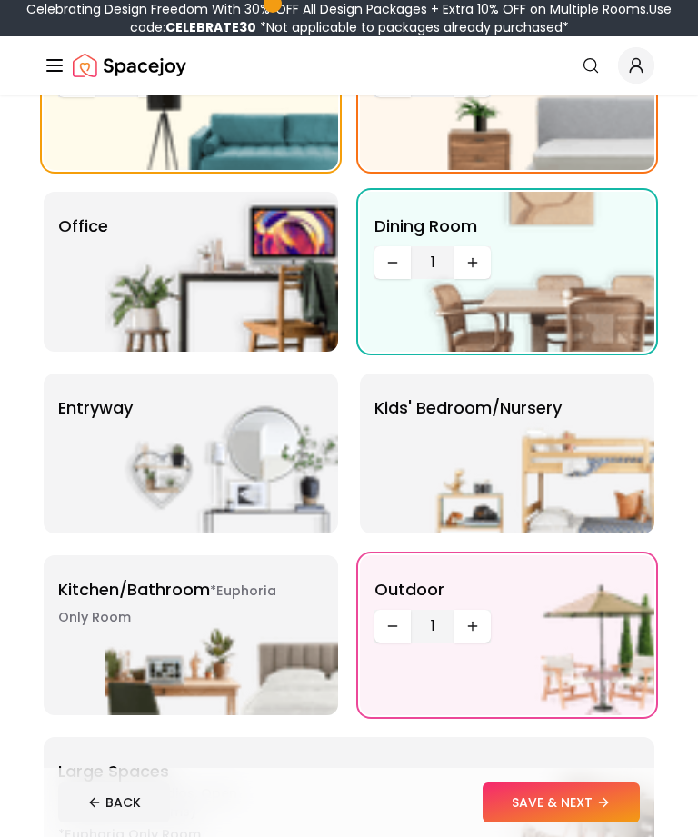
click at [165, 465] on img at bounding box center [221, 454] width 233 height 160
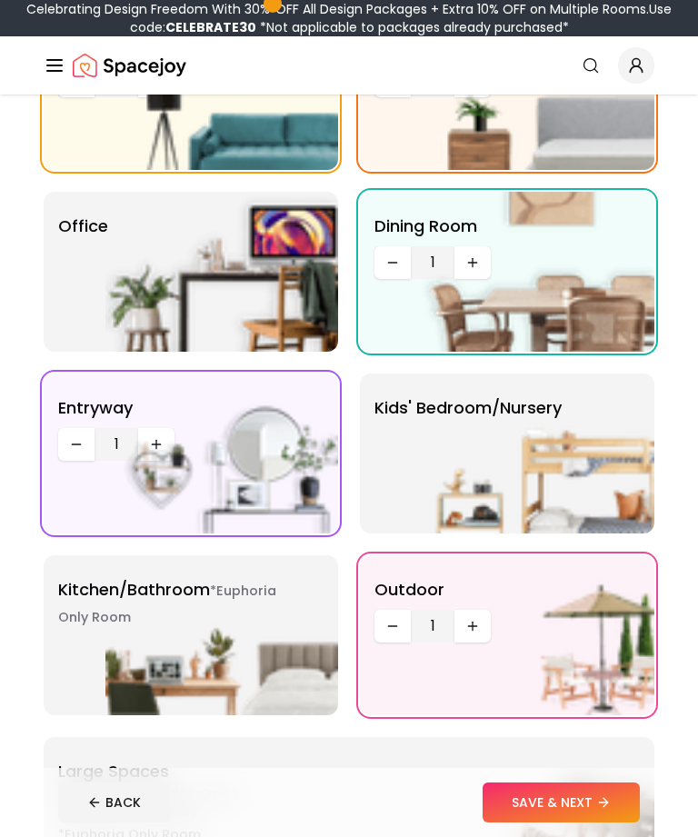
click at [160, 473] on img at bounding box center [221, 454] width 233 height 160
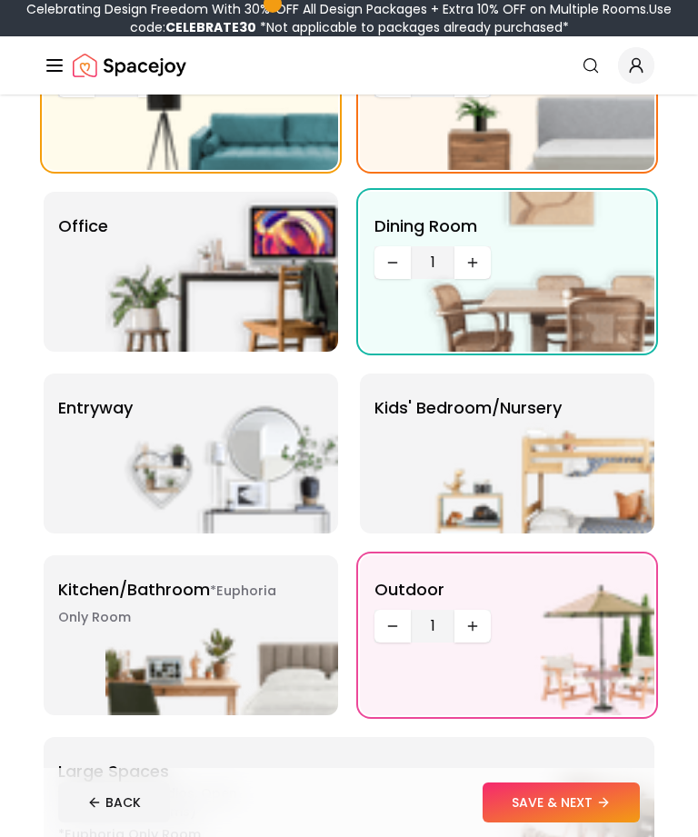
click at [171, 456] on img at bounding box center [221, 454] width 233 height 160
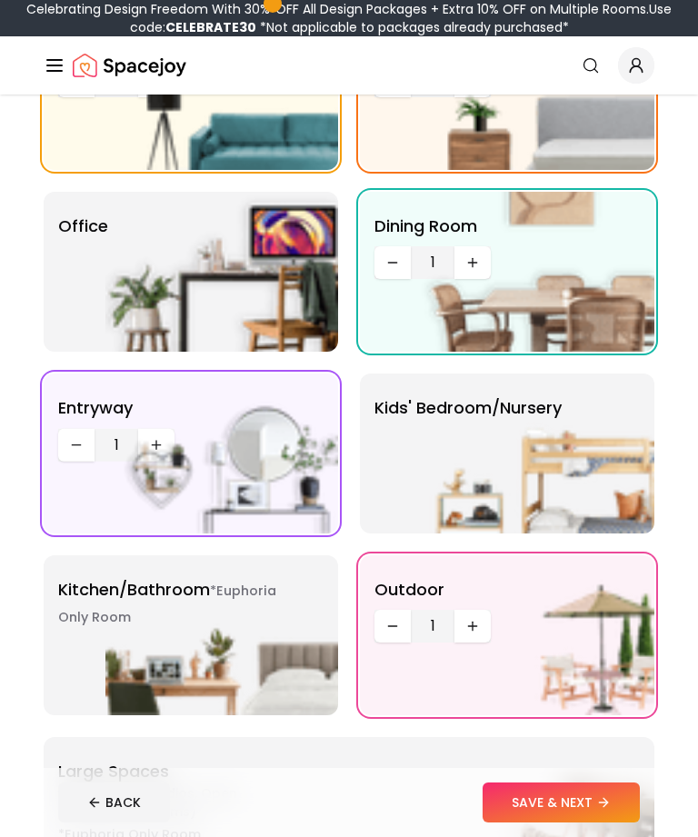
click at [202, 447] on img at bounding box center [221, 454] width 233 height 160
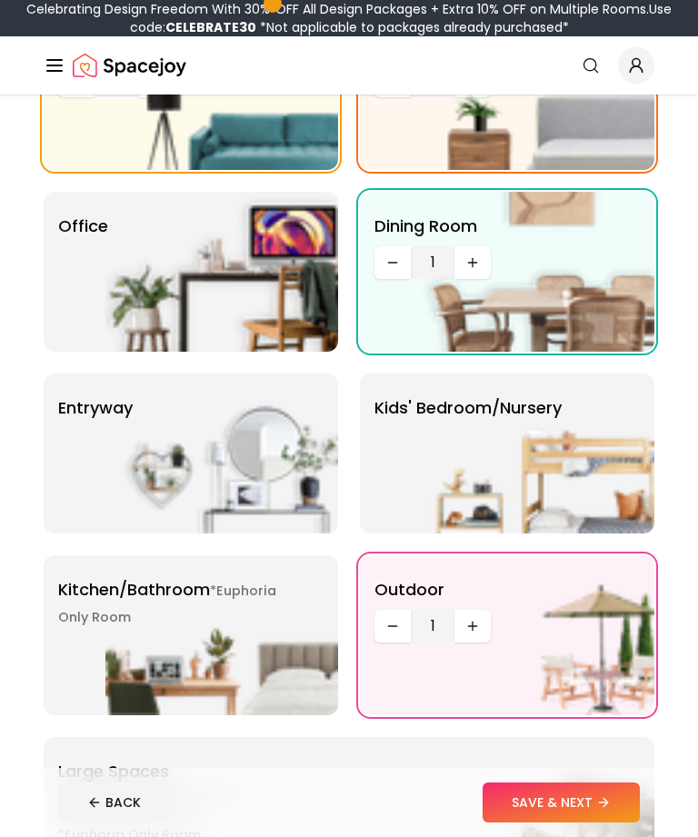
click at [212, 442] on img at bounding box center [221, 454] width 233 height 160
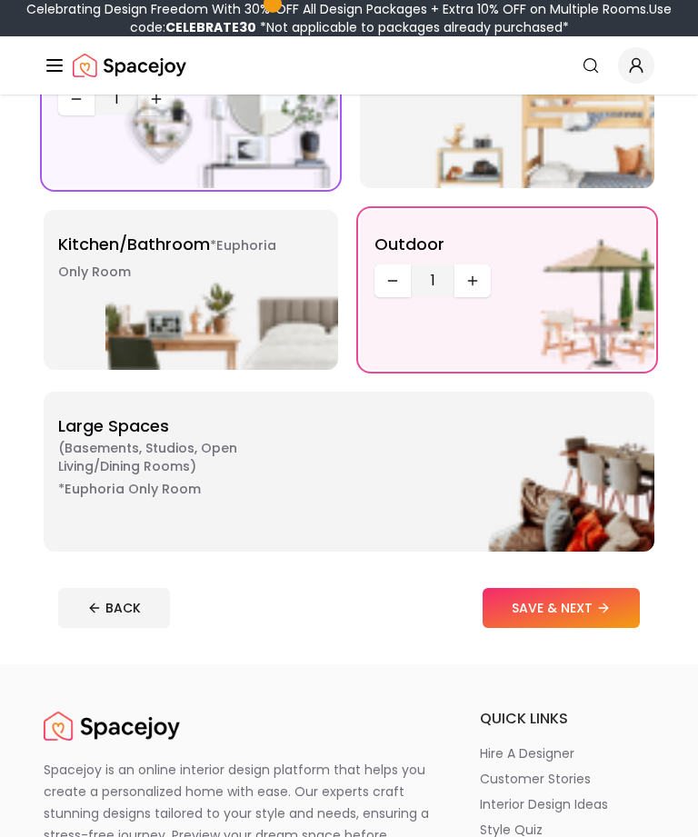
scroll to position [583, 0]
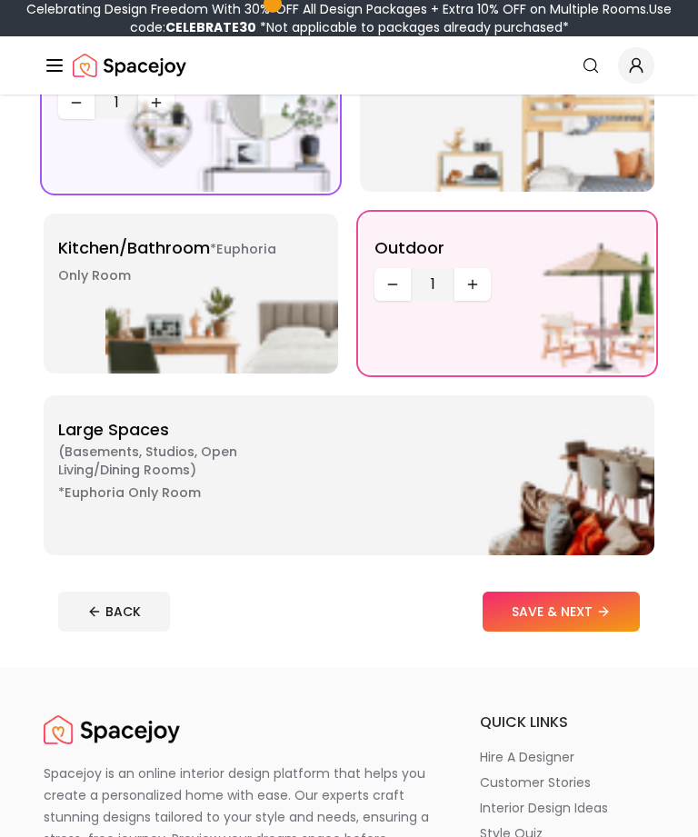
click at [576, 632] on button "SAVE & NEXT" at bounding box center [561, 612] width 157 height 40
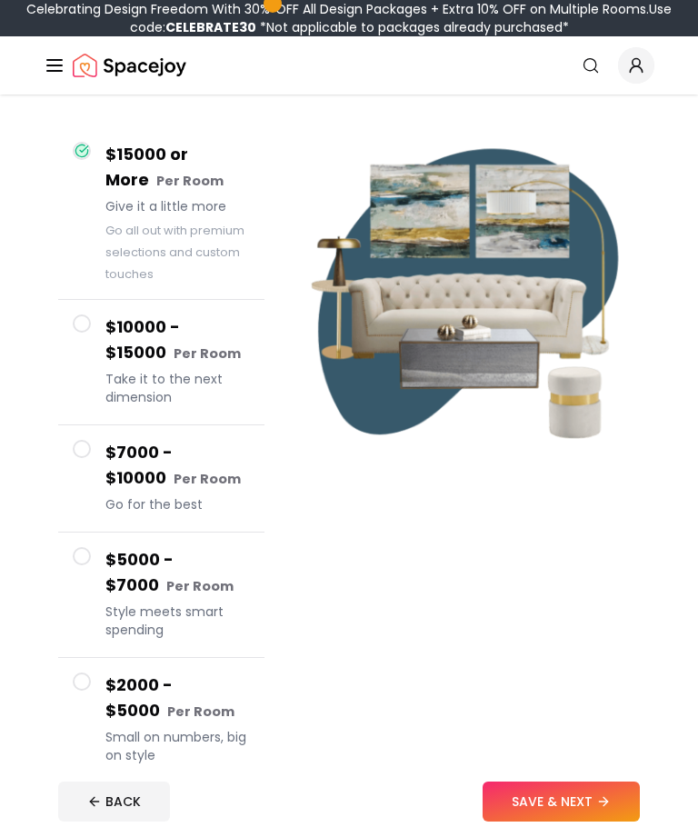
scroll to position [159, 0]
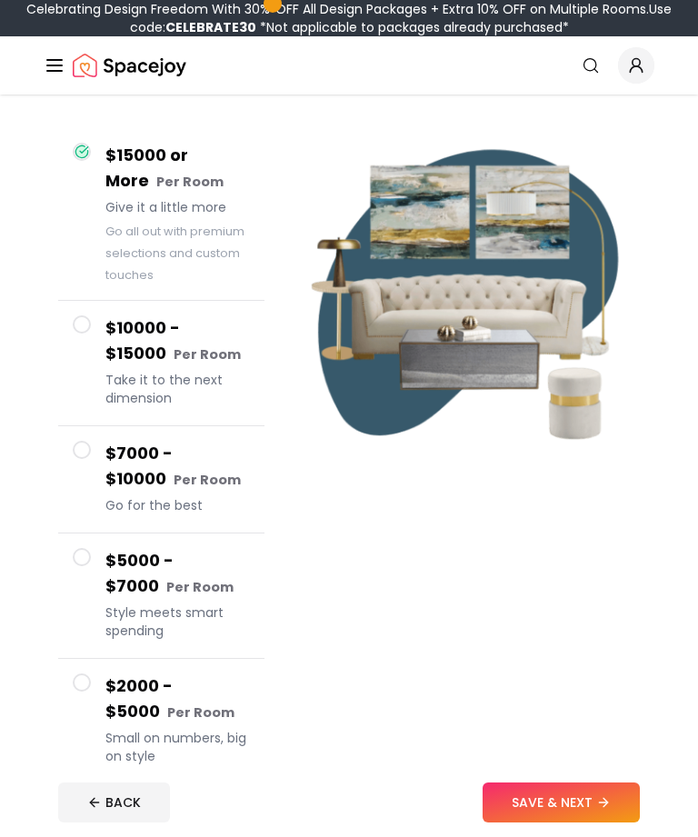
click at [197, 356] on small "Per Room" at bounding box center [207, 355] width 67 height 18
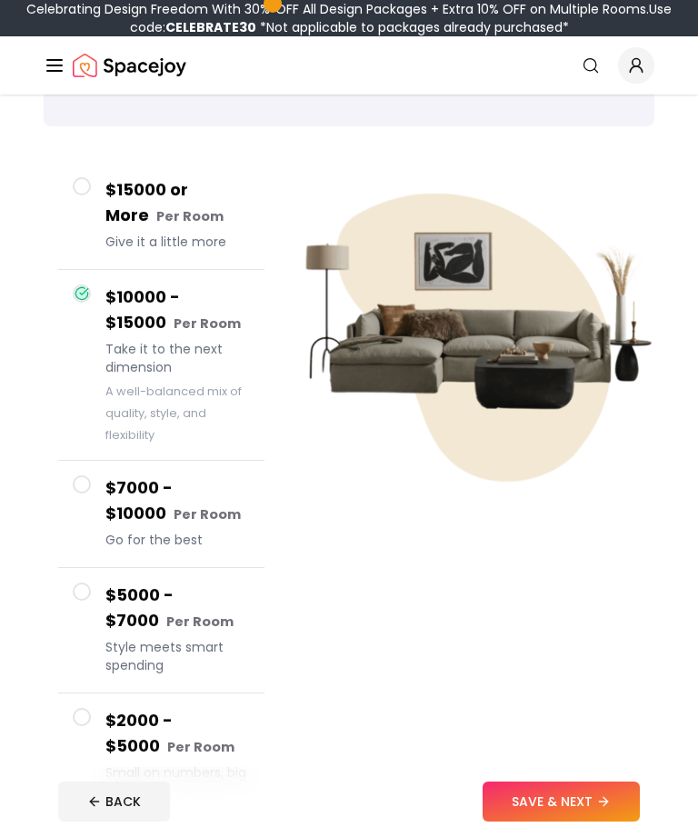
scroll to position [72, 0]
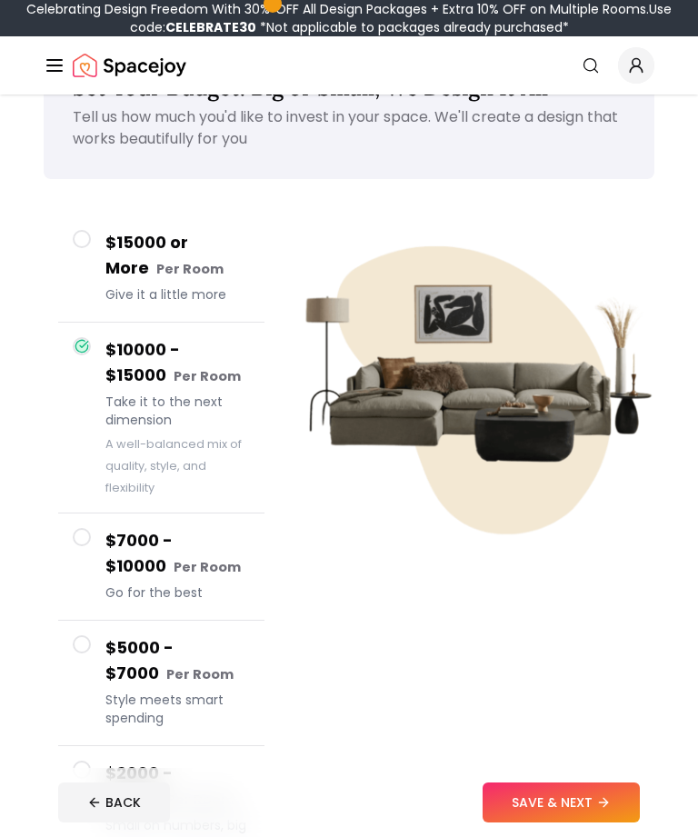
click at [205, 786] on h4 "$2000 - $5000 Per Room" at bounding box center [177, 787] width 145 height 52
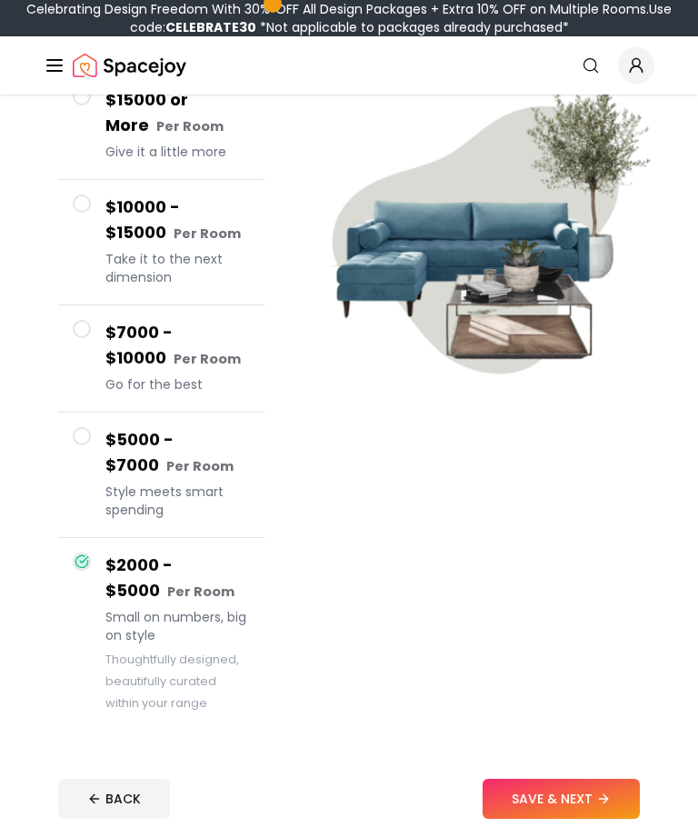
scroll to position [217, 0]
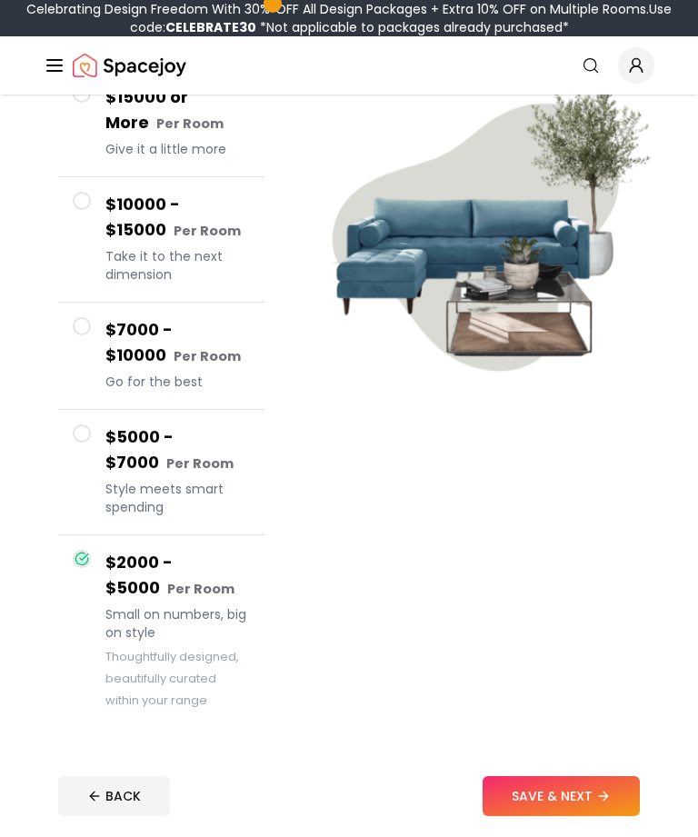
click at [585, 795] on button "SAVE & NEXT" at bounding box center [561, 797] width 157 height 40
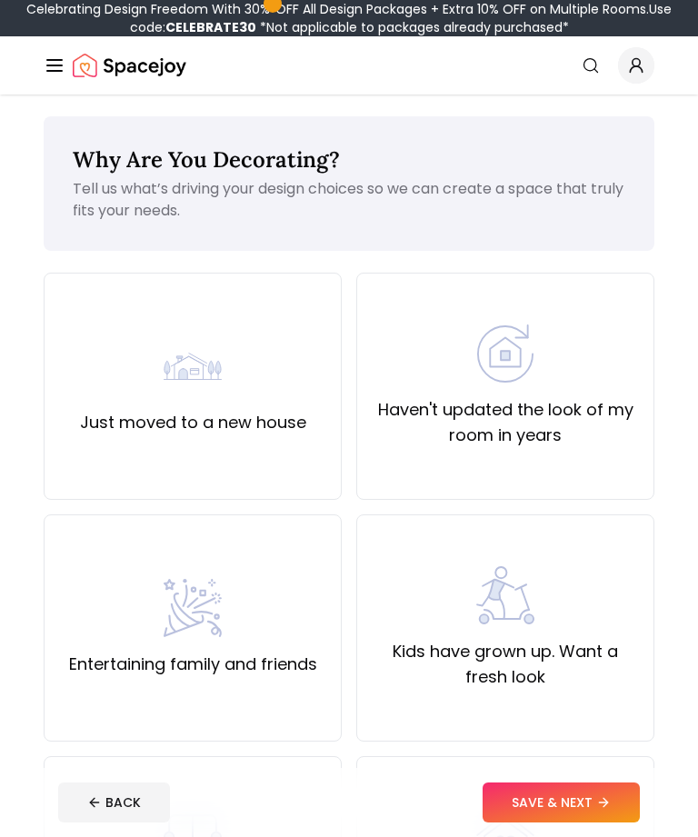
click at [136, 823] on button "BACK" at bounding box center [114, 803] width 112 height 40
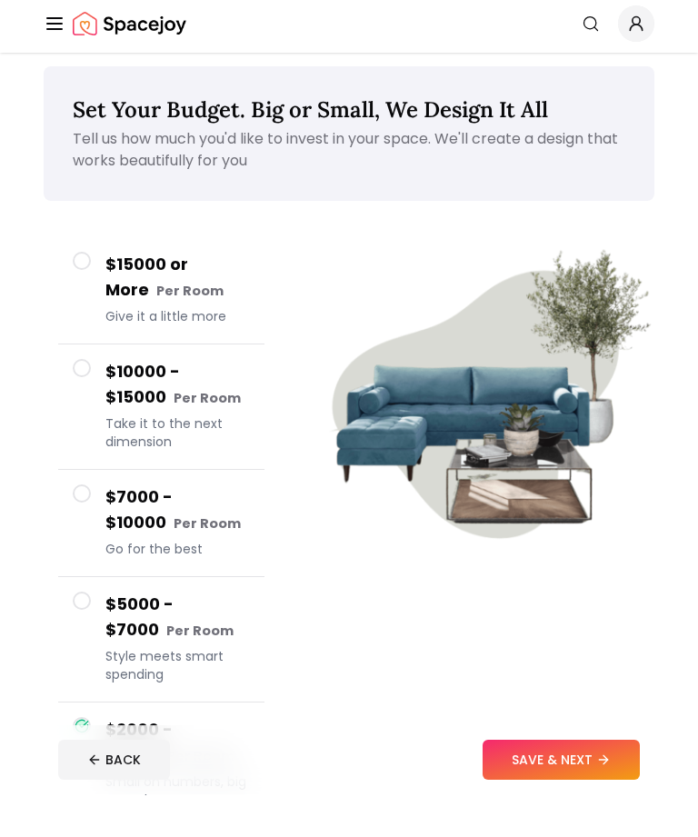
scroll to position [52, 0]
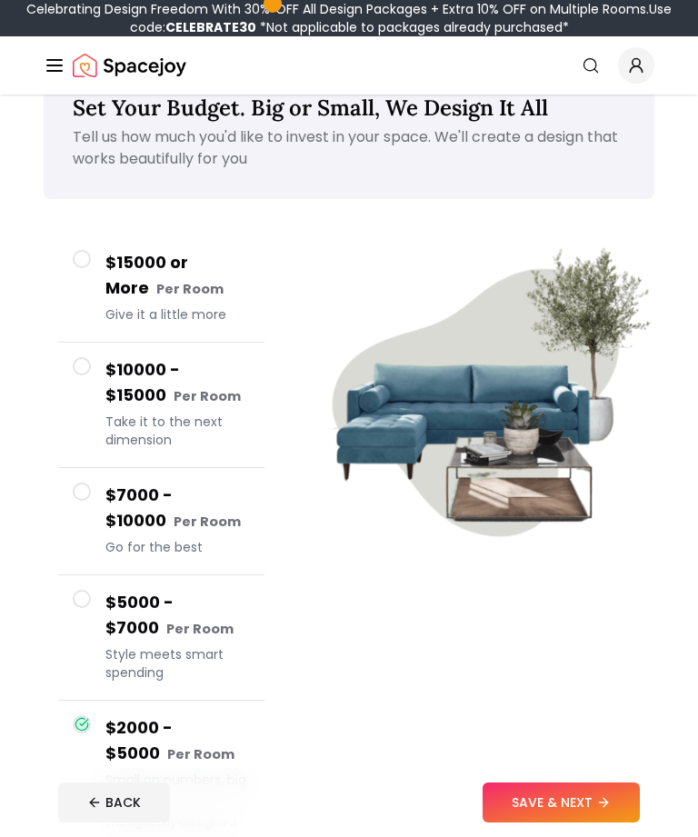
click at [215, 447] on span "Take it to the next dimension" at bounding box center [177, 431] width 145 height 36
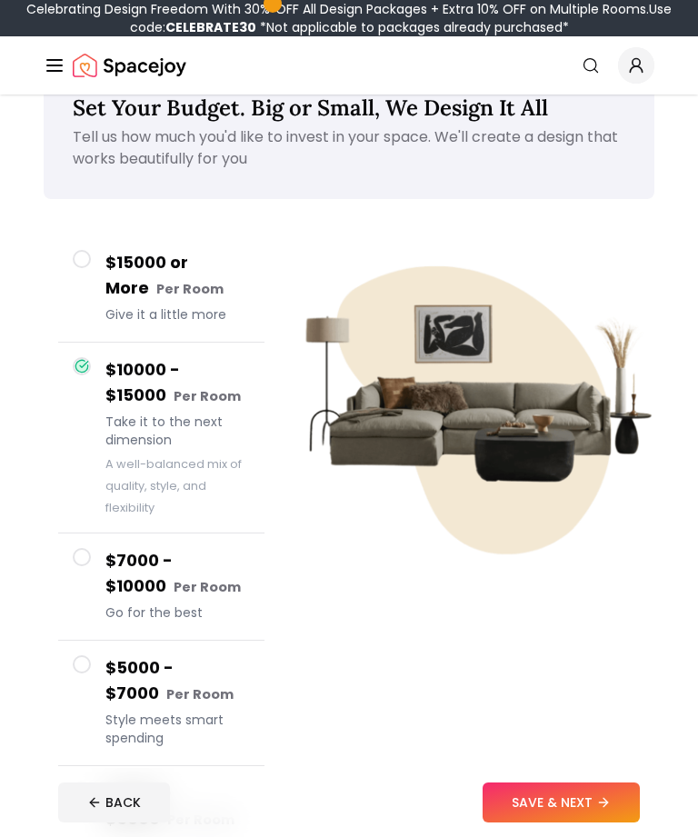
click at [562, 787] on button "SAVE & NEXT" at bounding box center [561, 803] width 157 height 40
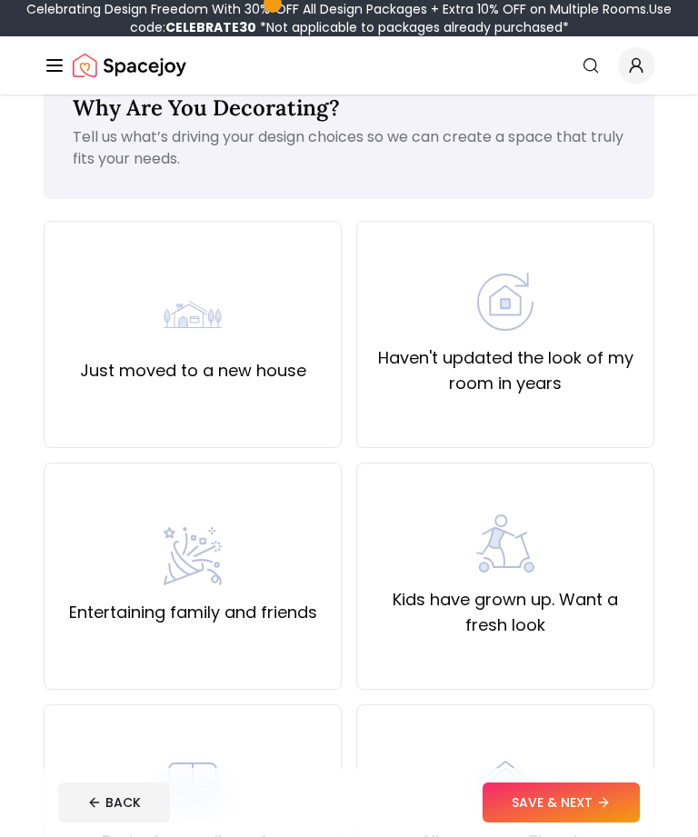
click at [302, 414] on div "Just moved to a new house" at bounding box center [193, 334] width 298 height 227
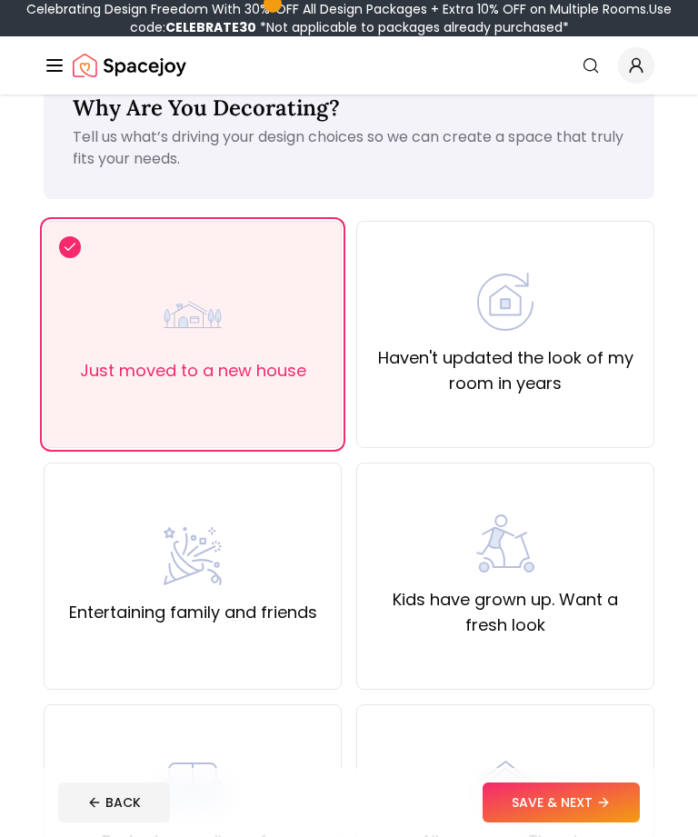
click at [536, 807] on button "SAVE & NEXT" at bounding box center [561, 803] width 157 height 40
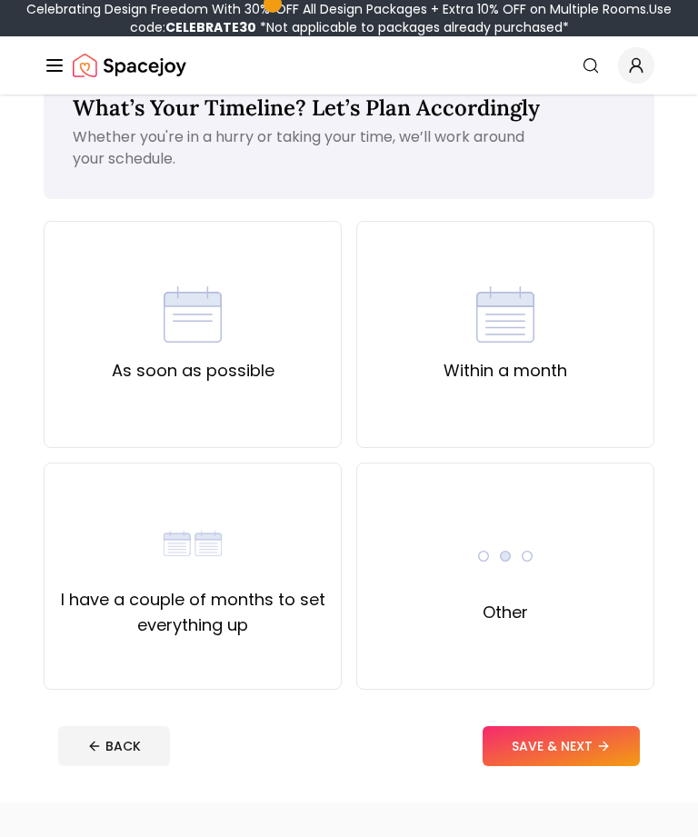
scroll to position [27, 0]
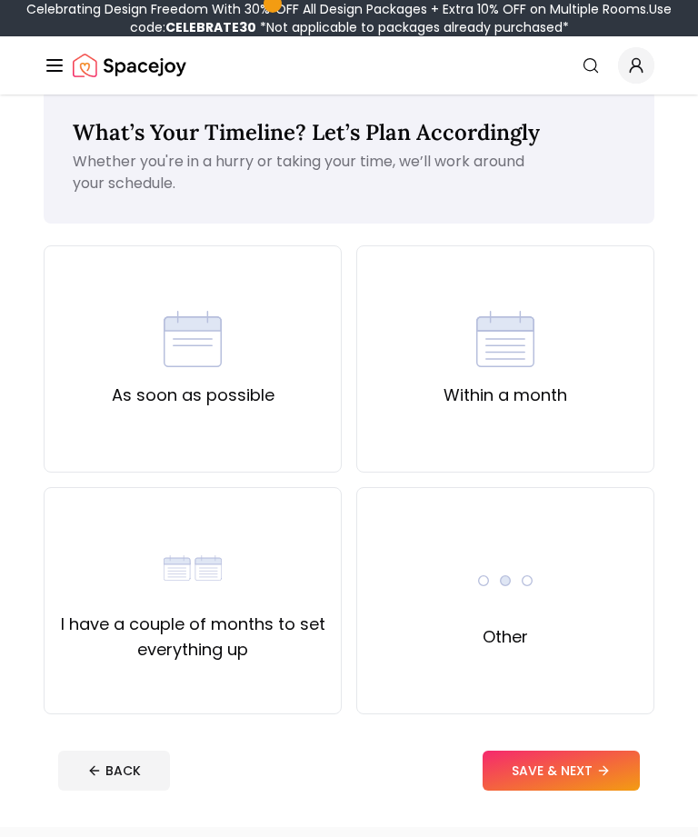
click at [424, 371] on div "Within a month" at bounding box center [505, 358] width 298 height 227
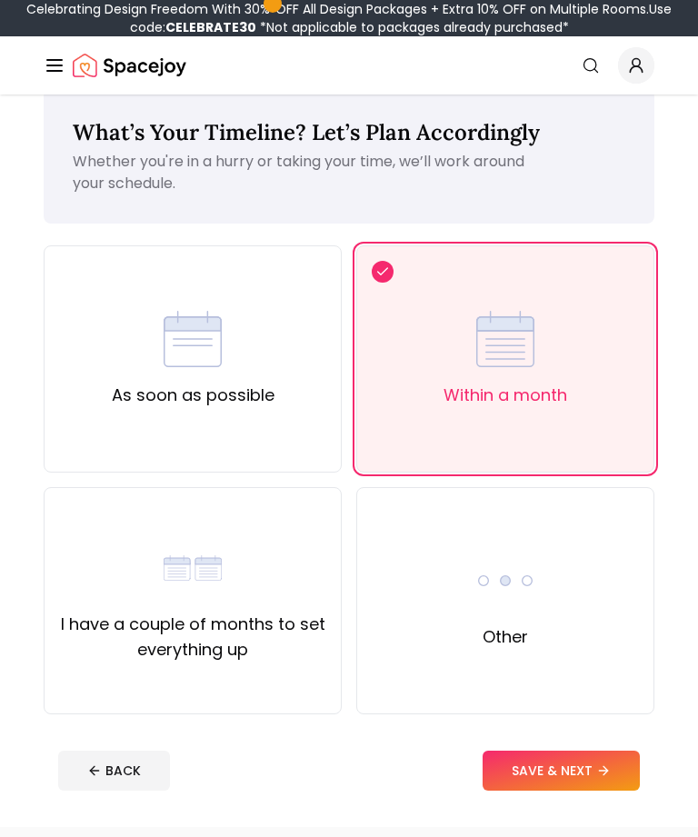
click at [273, 411] on div "As soon as possible" at bounding box center [193, 358] width 298 height 227
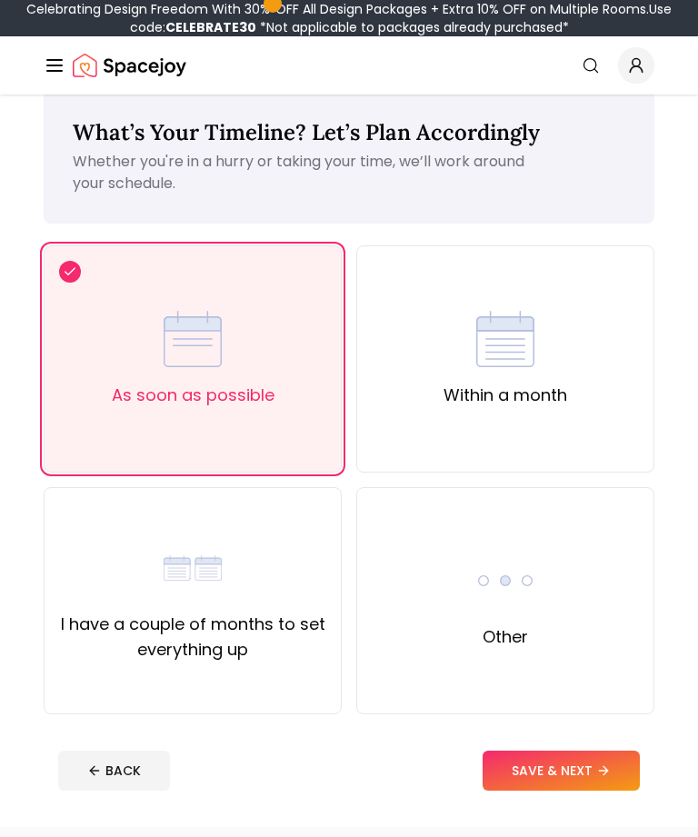
click at [548, 782] on button "SAVE & NEXT" at bounding box center [561, 771] width 157 height 40
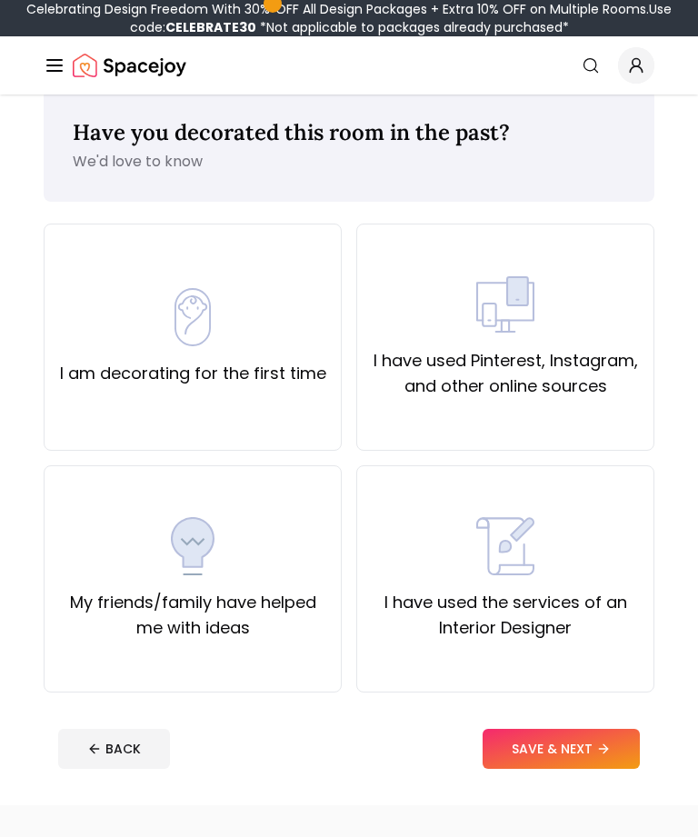
click at [571, 307] on div "I have used Pinterest, Instagram, and other online sources" at bounding box center [505, 338] width 267 height 124
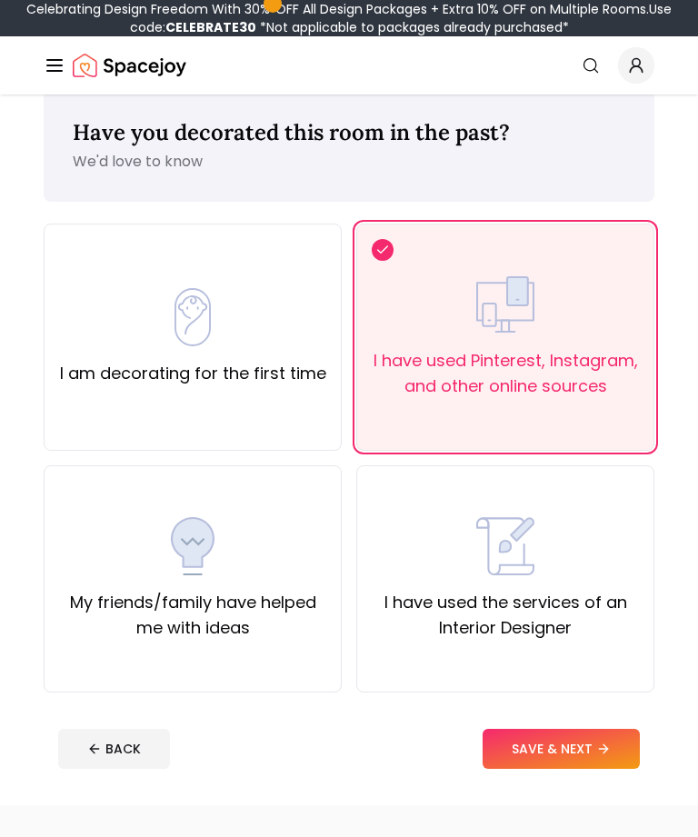
click at [536, 764] on button "SAVE & NEXT" at bounding box center [561, 749] width 157 height 40
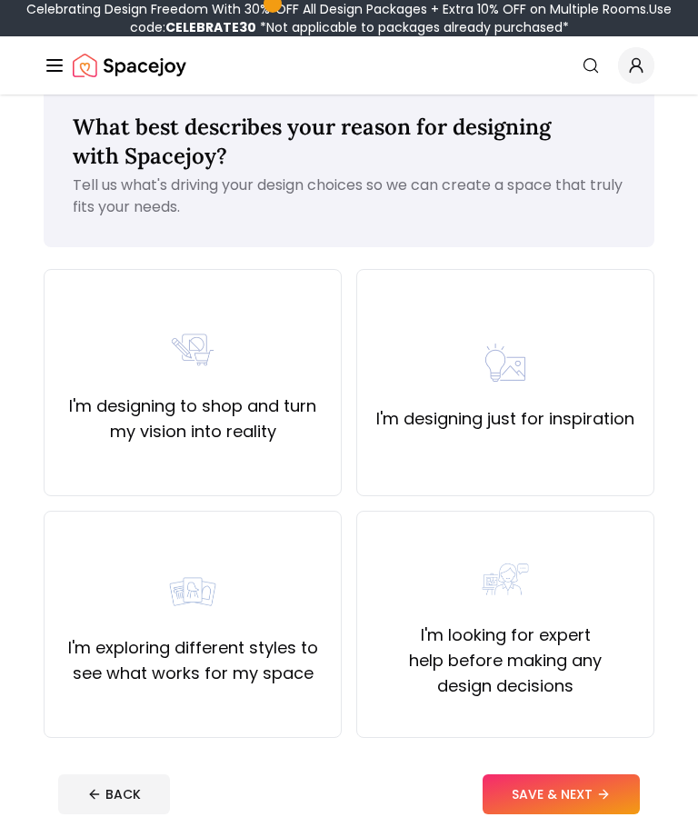
scroll to position [32, 0]
click at [533, 369] on img at bounding box center [505, 364] width 58 height 58
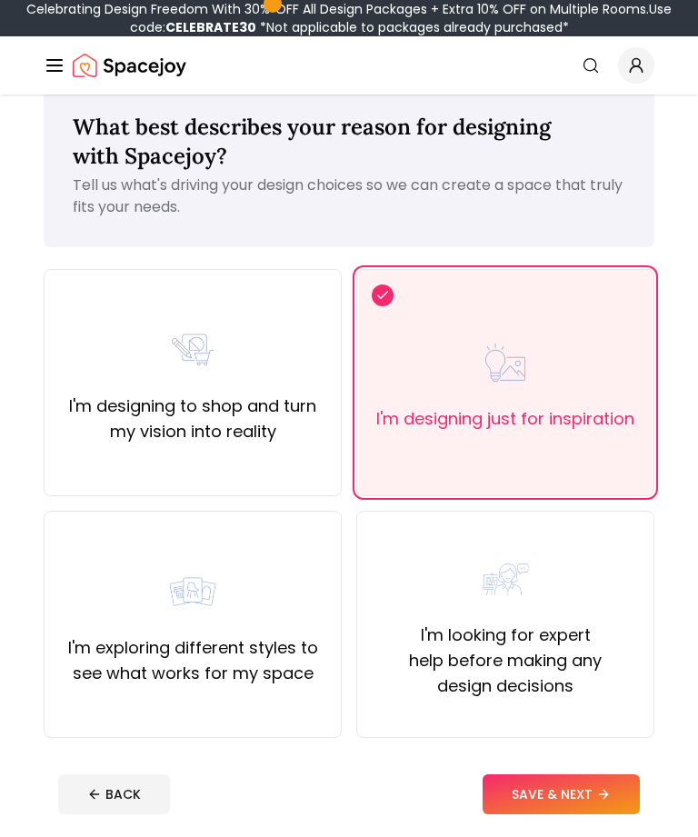
click at [291, 684] on label "I'm exploring different styles to see what works for my space" at bounding box center [192, 661] width 267 height 51
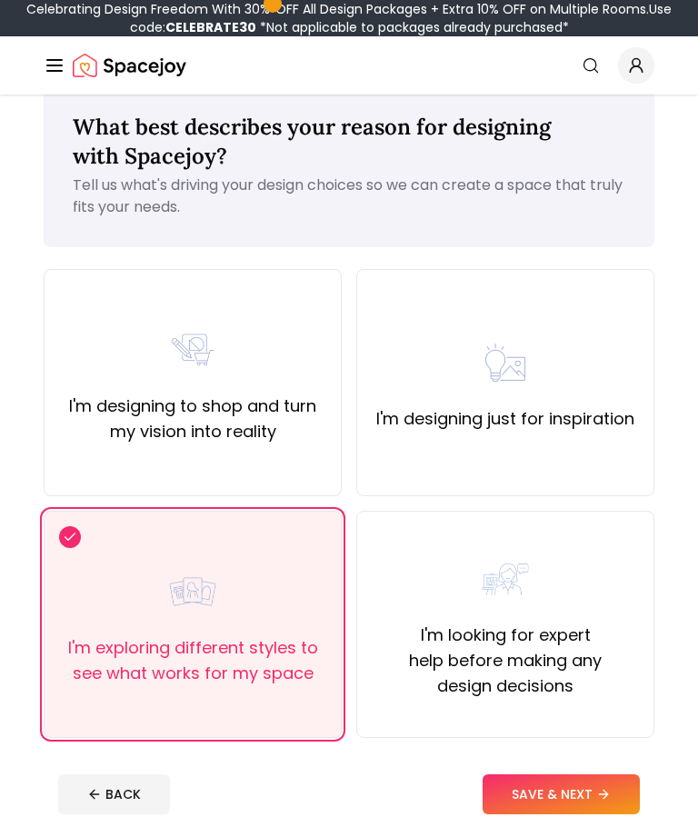
click at [525, 425] on label "I'm designing just for inspiration" at bounding box center [505, 418] width 258 height 25
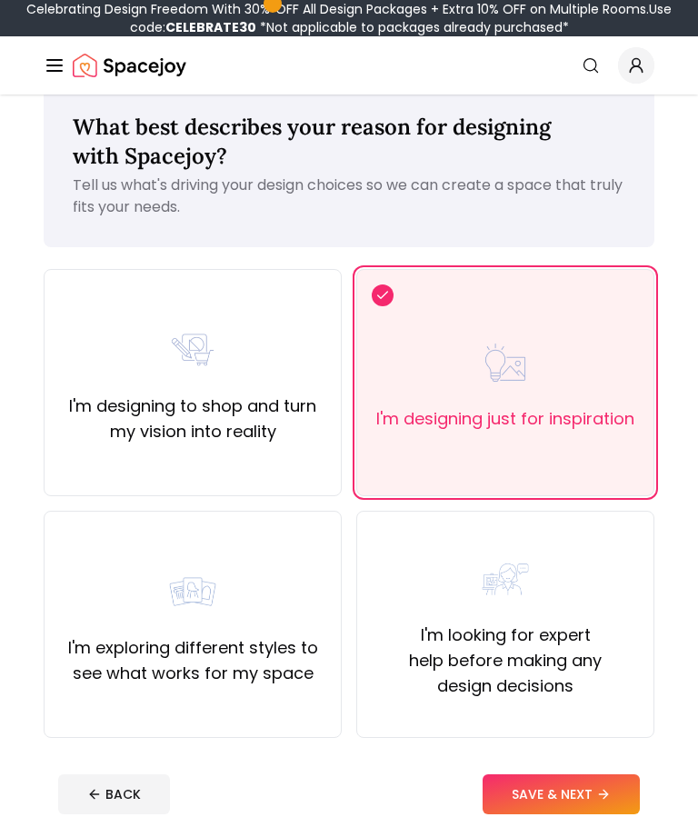
click at [539, 813] on button "SAVE & NEXT" at bounding box center [561, 795] width 157 height 40
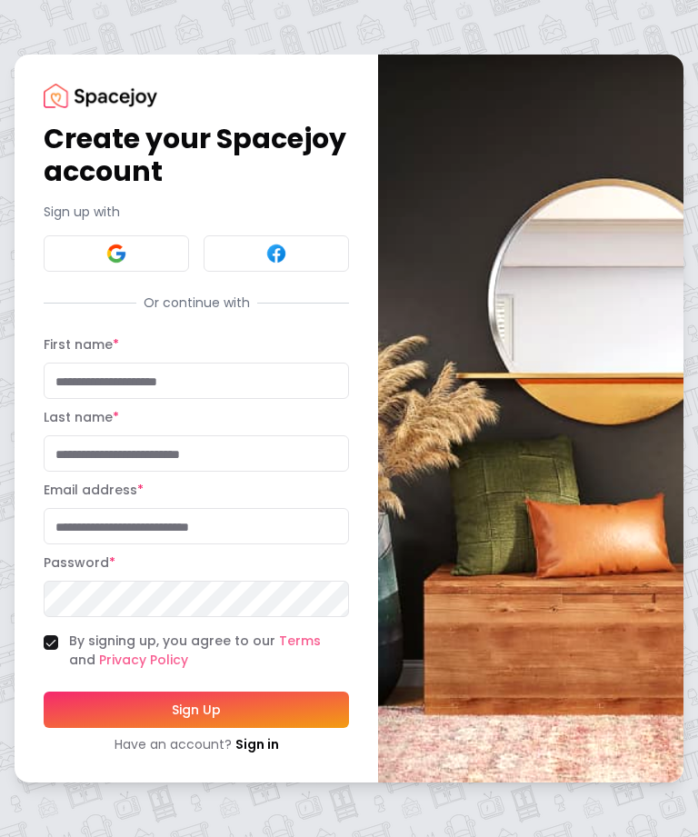
click at [131, 264] on button at bounding box center [116, 253] width 145 height 36
